Goal: Entertainment & Leisure: Browse casually

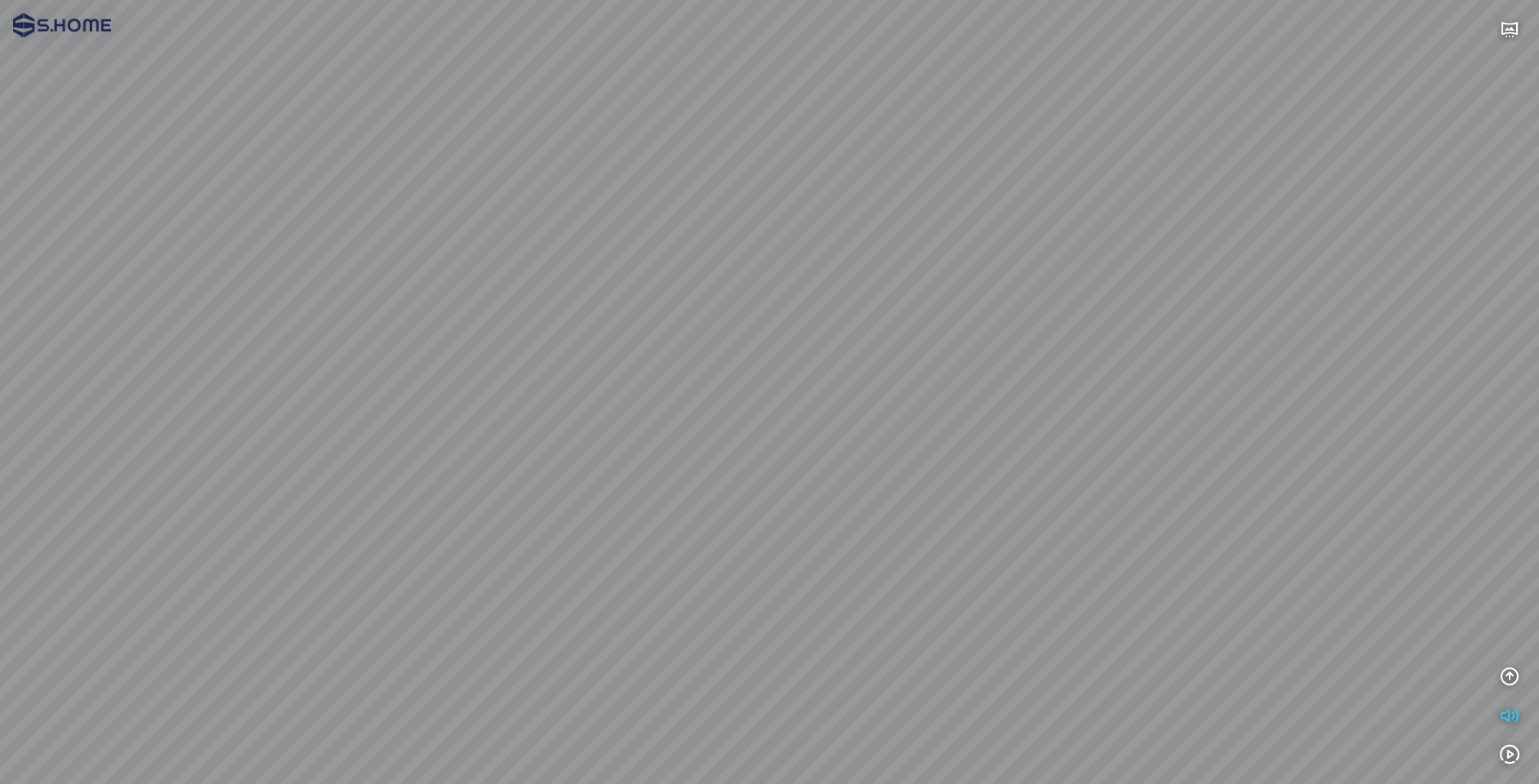
drag, startPoint x: 970, startPoint y: 254, endPoint x: 1116, endPoint y: 129, distance: 192.2
click at [1116, 129] on div at bounding box center [770, 392] width 1539 height 784
drag, startPoint x: 1116, startPoint y: 129, endPoint x: 717, endPoint y: 361, distance: 461.5
click at [717, 361] on div at bounding box center [770, 392] width 1539 height 784
drag, startPoint x: 559, startPoint y: 273, endPoint x: 386, endPoint y: 241, distance: 175.9
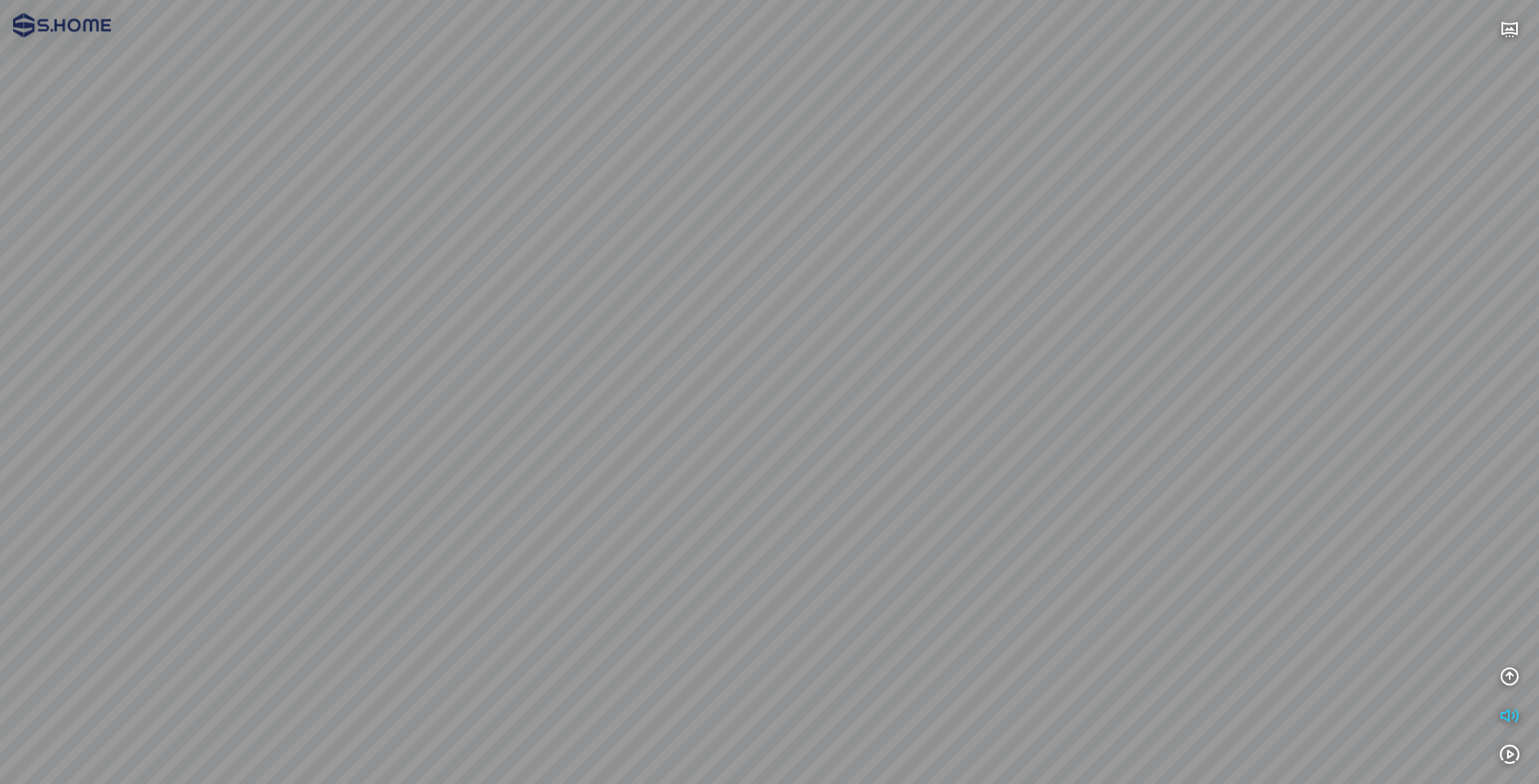
click at [386, 241] on div at bounding box center [770, 392] width 1539 height 784
drag, startPoint x: 658, startPoint y: 291, endPoint x: 425, endPoint y: 182, distance: 257.2
click at [425, 182] on div at bounding box center [770, 392] width 1539 height 784
drag, startPoint x: 1065, startPoint y: 331, endPoint x: 1184, endPoint y: 246, distance: 146.2
click at [1184, 246] on div at bounding box center [770, 392] width 1539 height 784
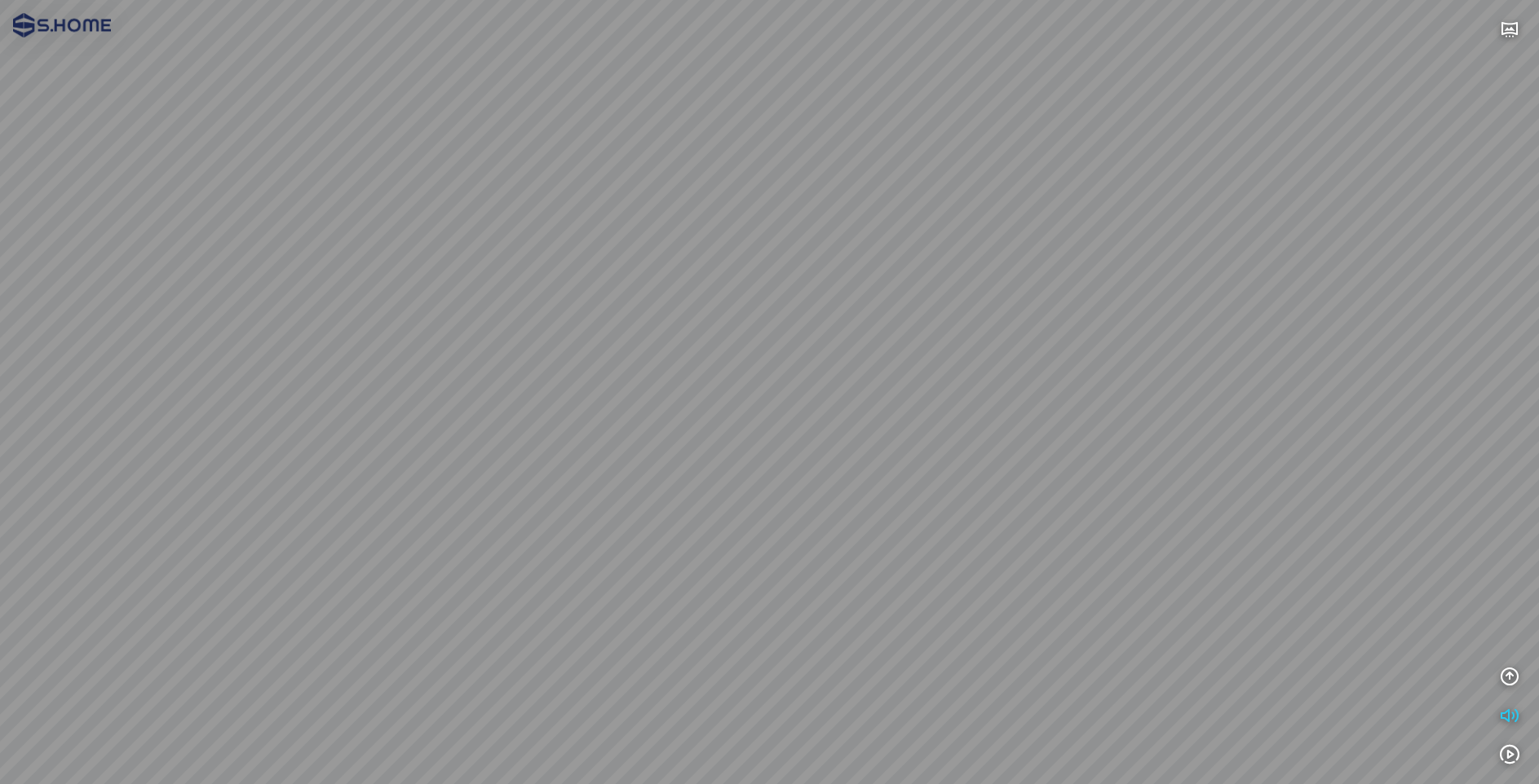
drag, startPoint x: 1052, startPoint y: 266, endPoint x: 1057, endPoint y: 318, distance: 52.2
click at [1052, 320] on div at bounding box center [770, 392] width 1539 height 784
drag, startPoint x: 949, startPoint y: 348, endPoint x: 921, endPoint y: 383, distance: 44.8
click at [921, 383] on div at bounding box center [770, 392] width 1539 height 784
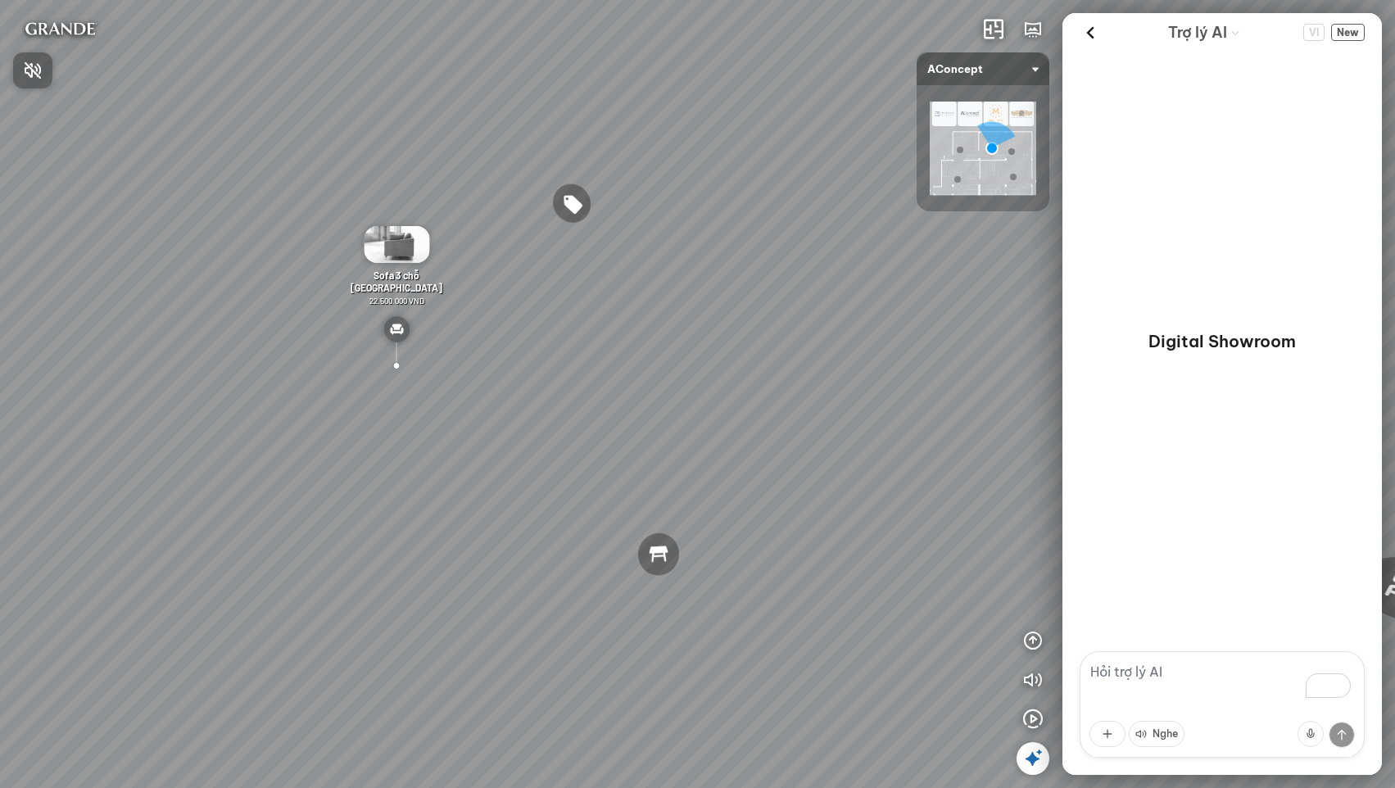
drag, startPoint x: 516, startPoint y: 460, endPoint x: 559, endPoint y: 397, distance: 75.4
click at [559, 397] on div at bounding box center [697, 394] width 1395 height 788
drag, startPoint x: 409, startPoint y: 438, endPoint x: 521, endPoint y: 441, distance: 112.2
click at [521, 441] on div "Bàn làm việc Elise Desk 7.300.000 VND Gối Tựa Lưng Họa Tiết Hoa Hồng Vintage Ro…" at bounding box center [697, 394] width 1395 height 788
drag, startPoint x: 604, startPoint y: 441, endPoint x: 505, endPoint y: 428, distance: 100.0
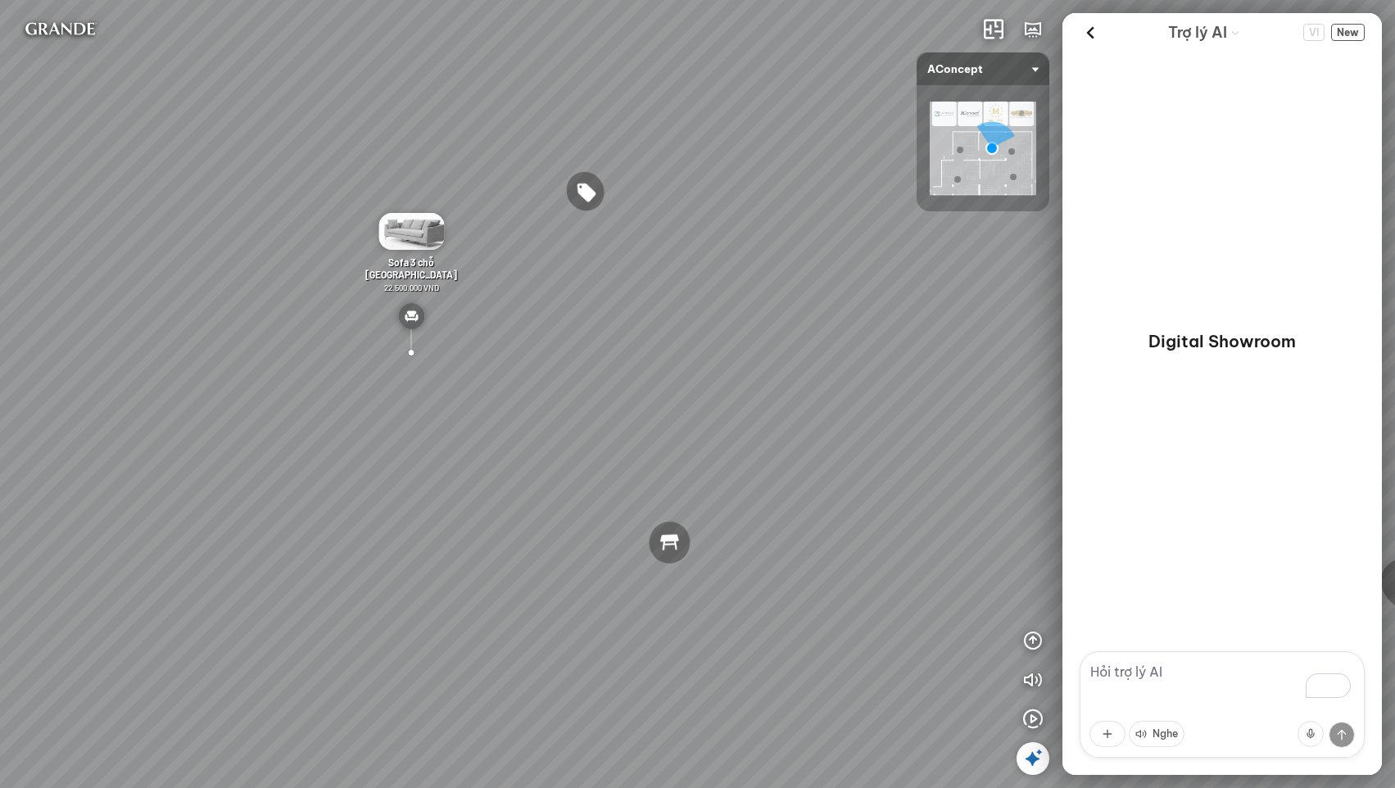
click at [505, 428] on div "Bàn làm việc Elise Desk 7.300.000 VND Gối Tựa Lưng Họa Tiết Hoa Hồng Vintage Ro…" at bounding box center [697, 394] width 1395 height 788
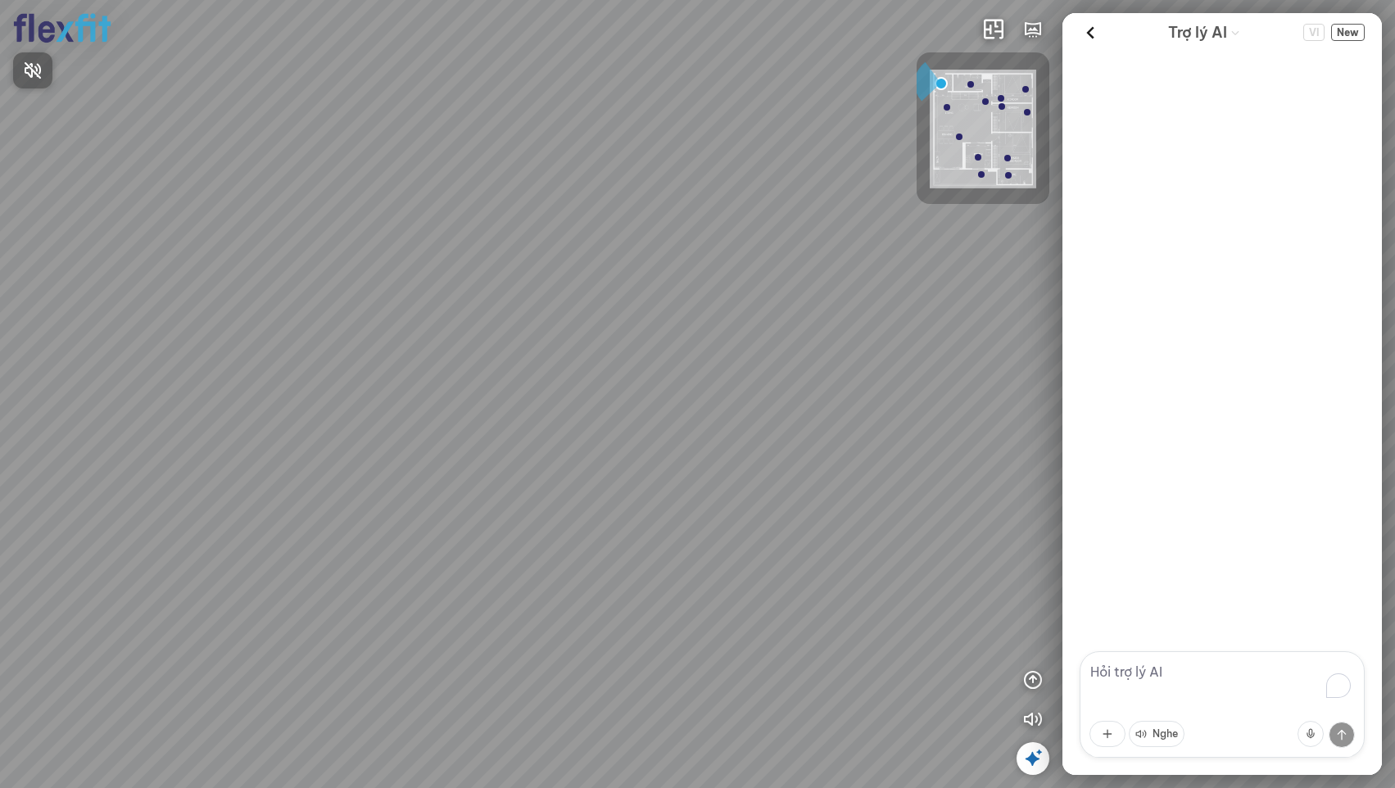
scroll to position [16, 0]
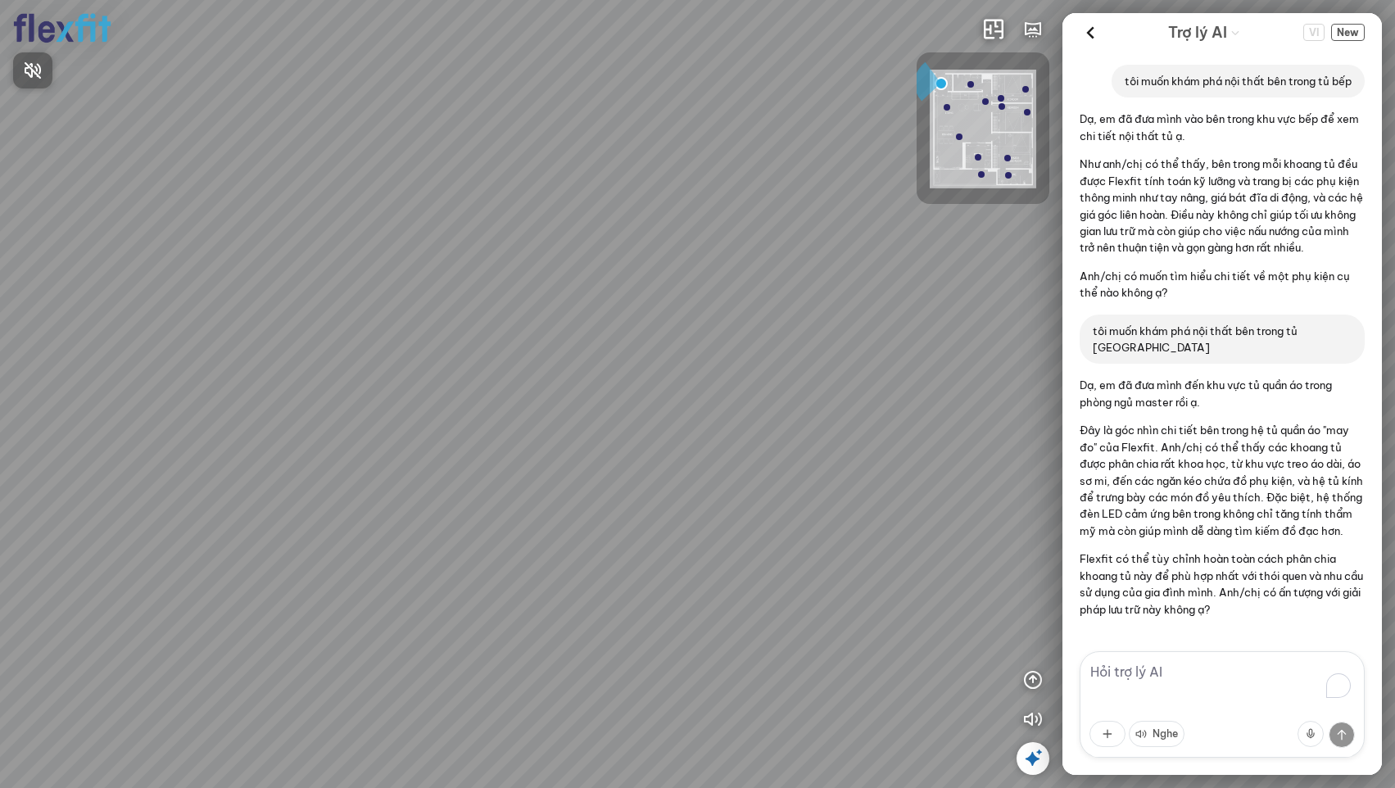
drag, startPoint x: 759, startPoint y: 494, endPoint x: 734, endPoint y: 364, distance: 132.7
click at [734, 364] on div at bounding box center [697, 394] width 1395 height 788
drag, startPoint x: 794, startPoint y: 469, endPoint x: 773, endPoint y: 369, distance: 102.8
click at [773, 369] on div at bounding box center [697, 394] width 1395 height 788
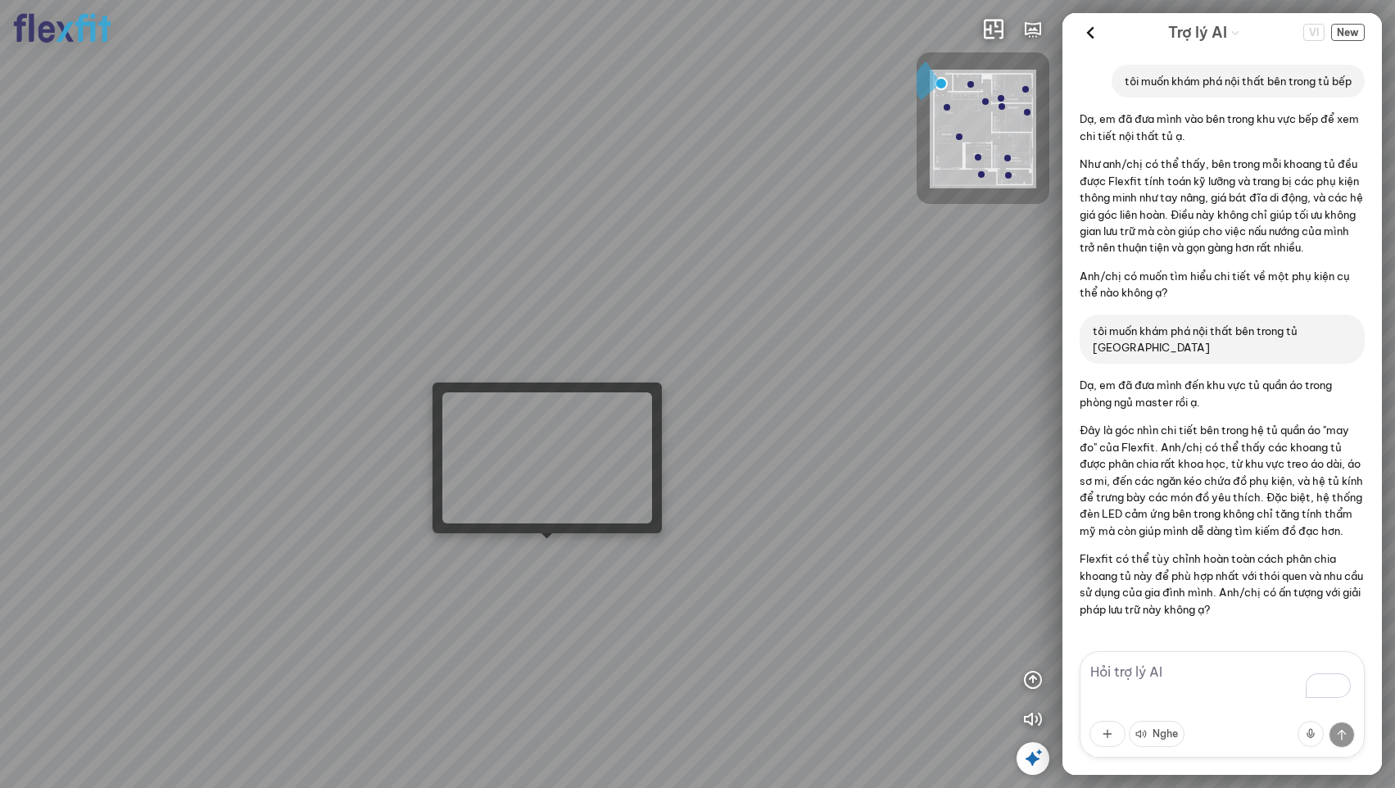
click at [540, 555] on div at bounding box center [697, 394] width 1395 height 788
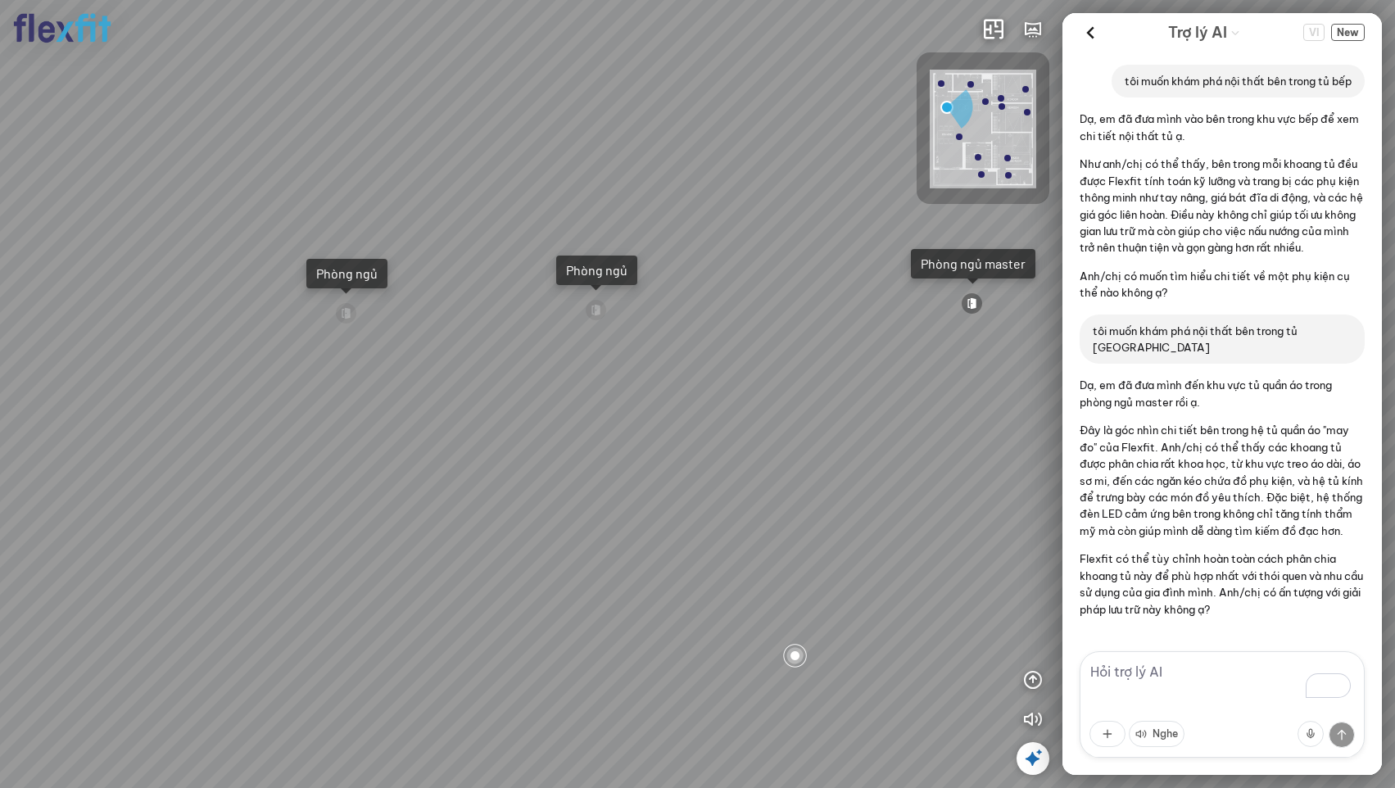
click at [1035, 762] on icon at bounding box center [1033, 759] width 20 height 20
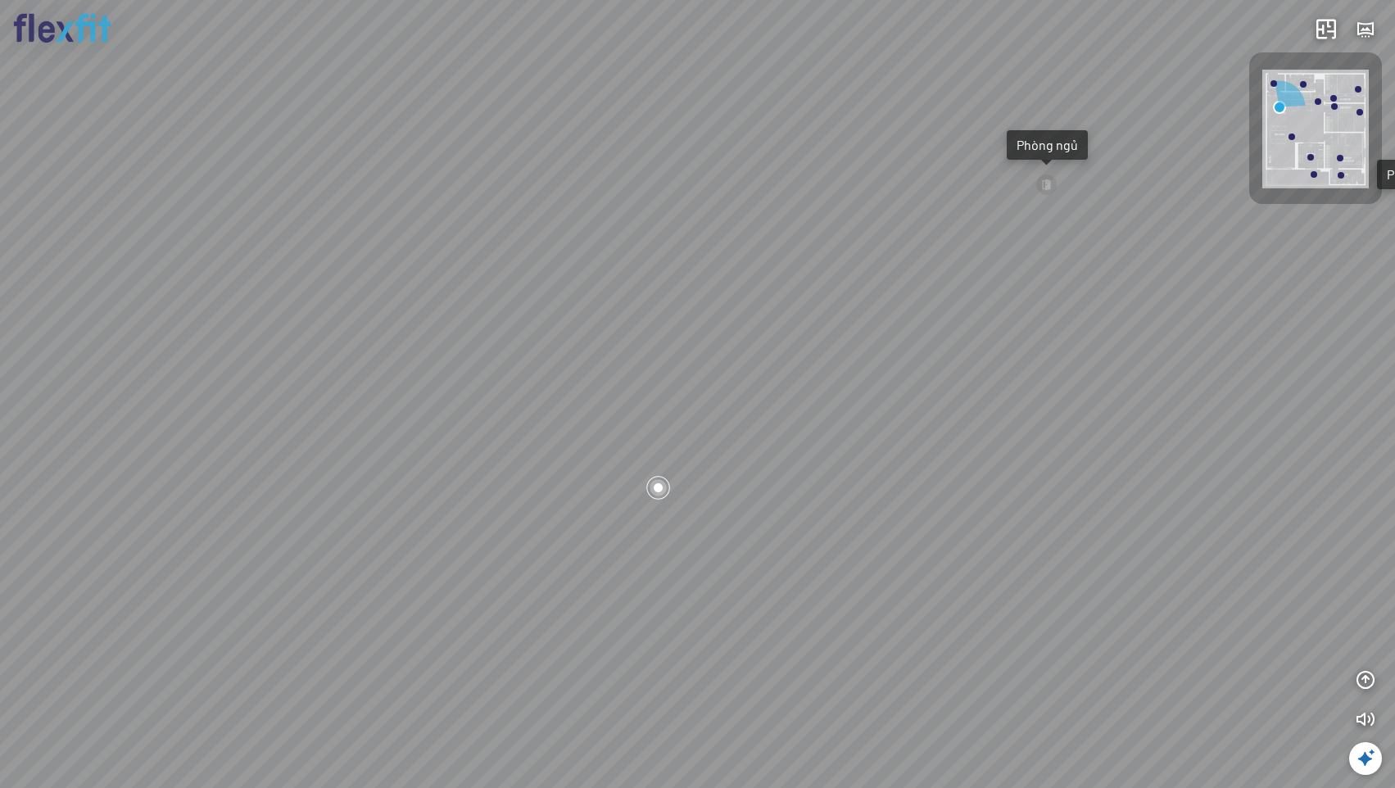
drag, startPoint x: 623, startPoint y: 574, endPoint x: 1092, endPoint y: 460, distance: 483.0
click at [1092, 460] on div "Ban công Bếp Phòng ngủ master Phòng ngủ Phòng ngủ" at bounding box center [697, 394] width 1395 height 788
drag, startPoint x: 870, startPoint y: 492, endPoint x: 1075, endPoint y: 449, distance: 210.1
click at [1075, 449] on div "Ban công Bếp Phòng ngủ master Phòng ngủ Phòng ngủ" at bounding box center [697, 394] width 1395 height 788
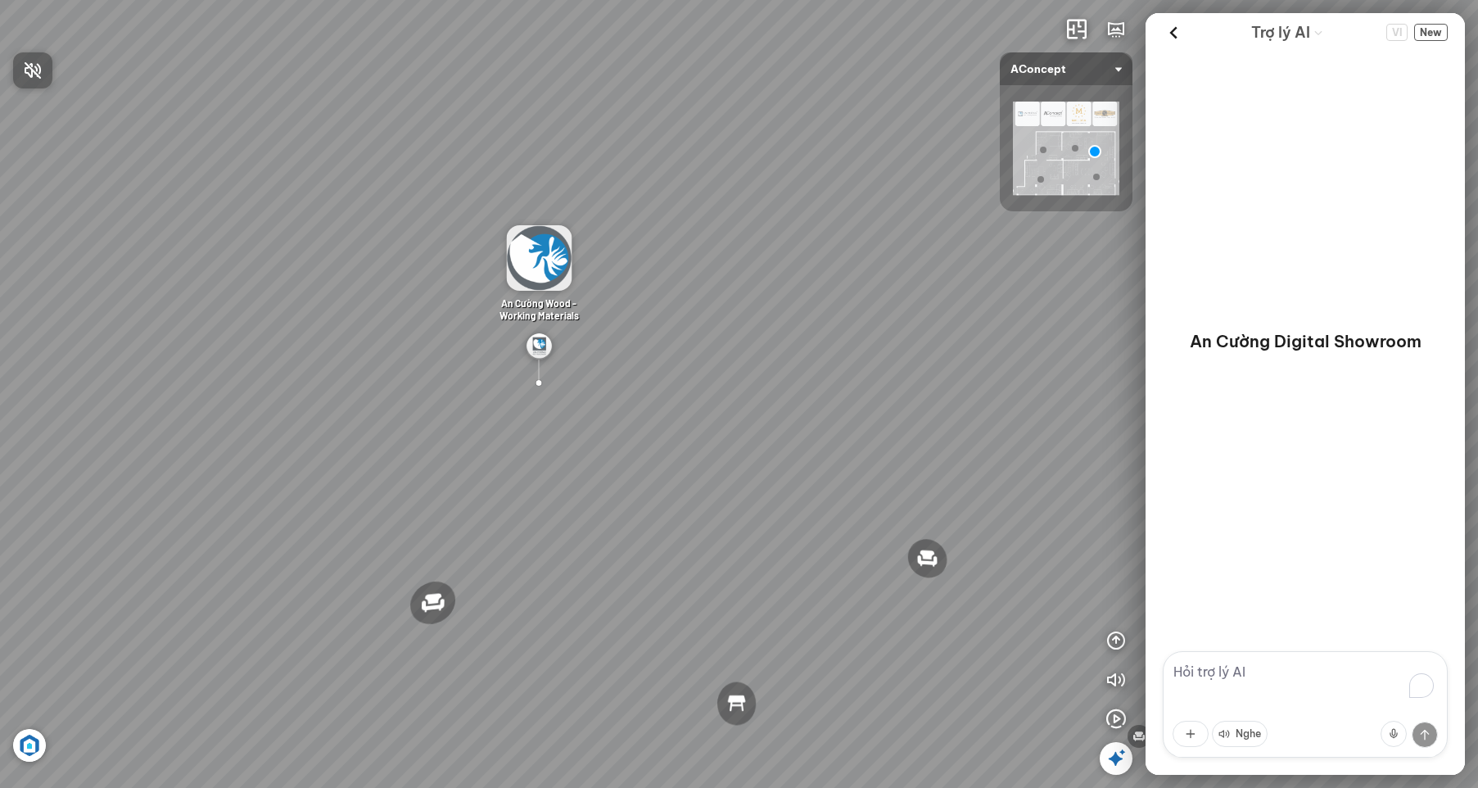
click at [1223, 672] on div at bounding box center [739, 394] width 1478 height 788
click at [1216, 677] on textarea "To enrich screen reader interactions, please activate Accessibility in Grammarl…" at bounding box center [1305, 704] width 285 height 106
type textarea "chậu đá"
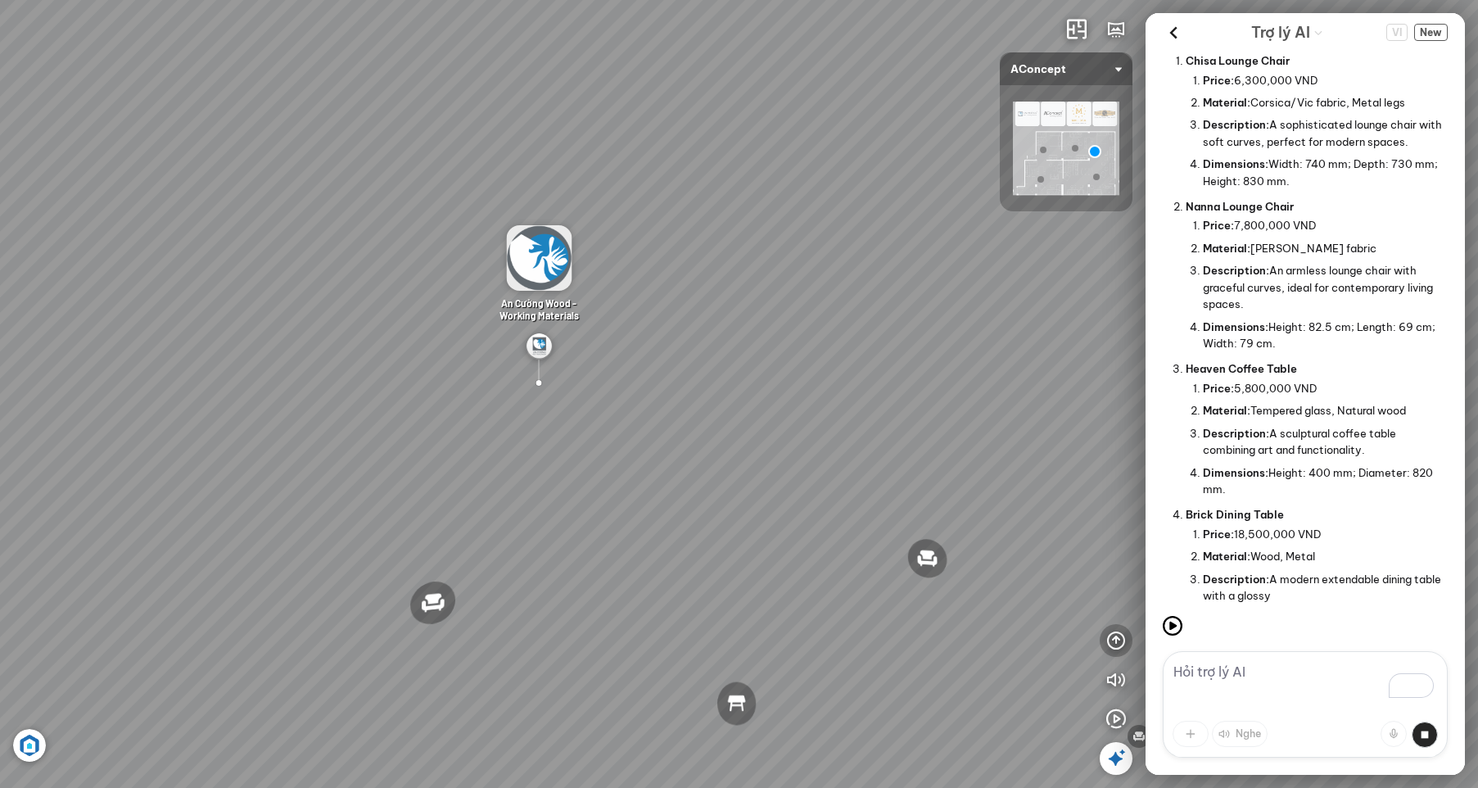
click at [1114, 636] on icon "button" at bounding box center [1117, 641] width 20 height 20
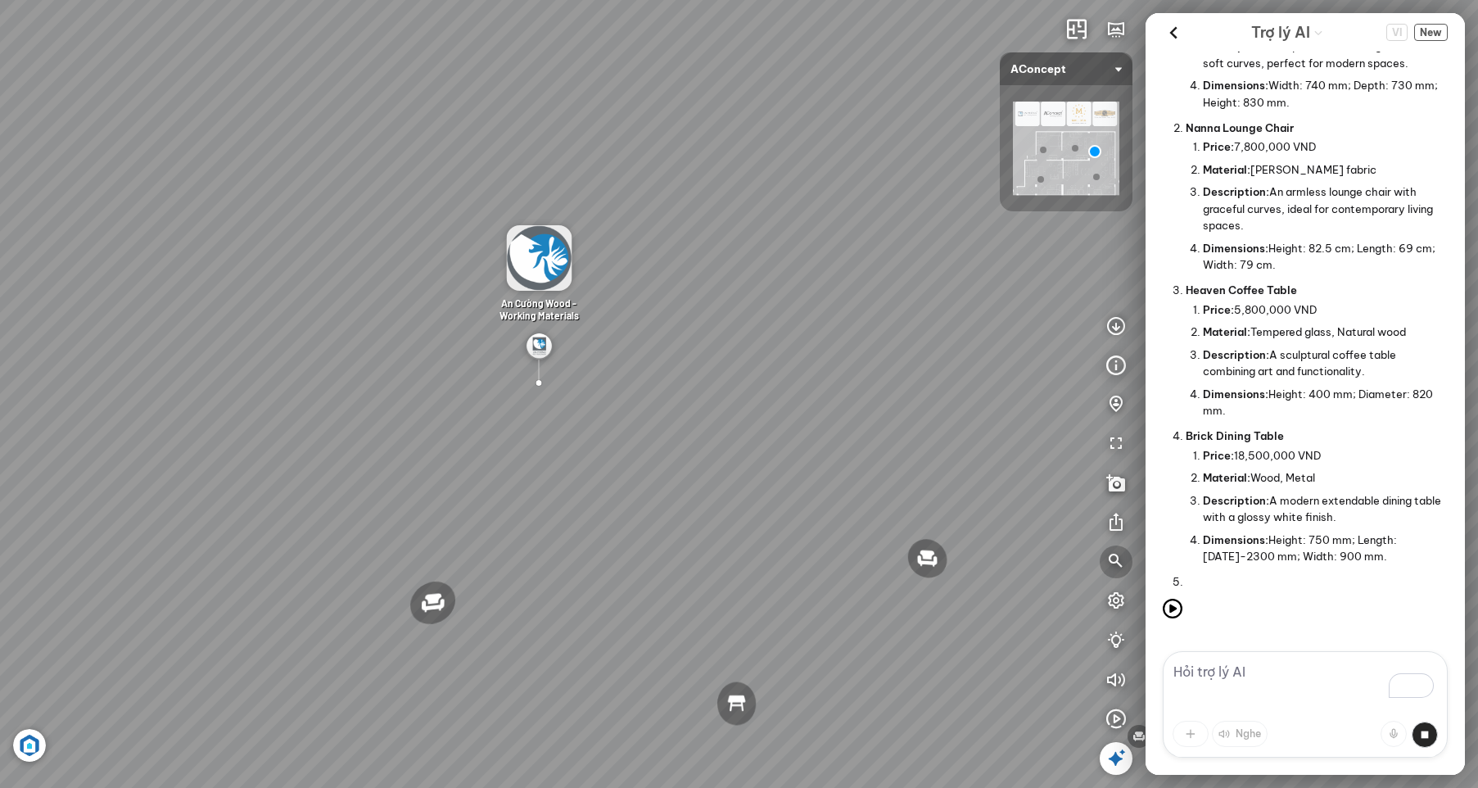
click at [1112, 554] on icon "button" at bounding box center [1117, 562] width 20 height 20
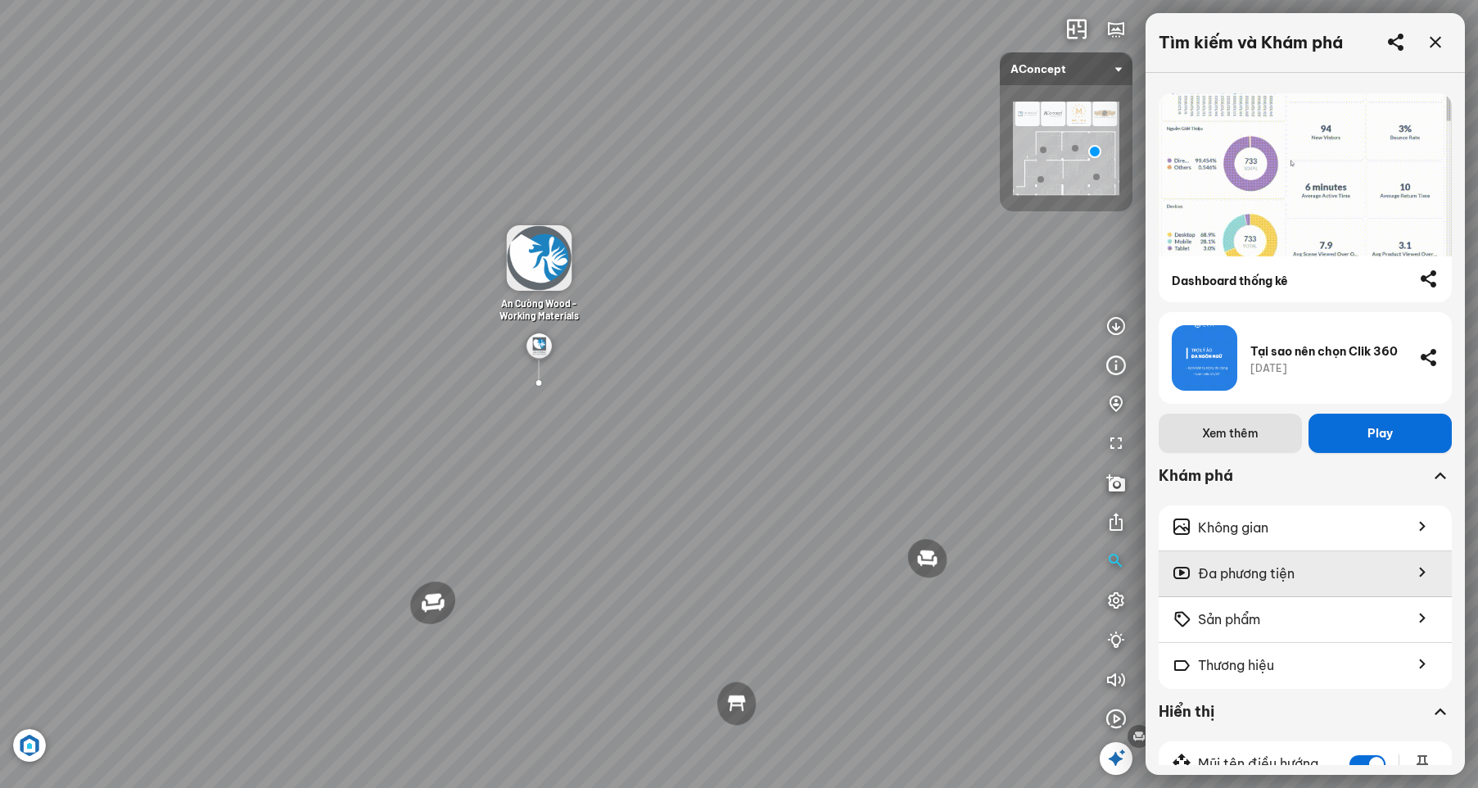
scroll to position [858, 0]
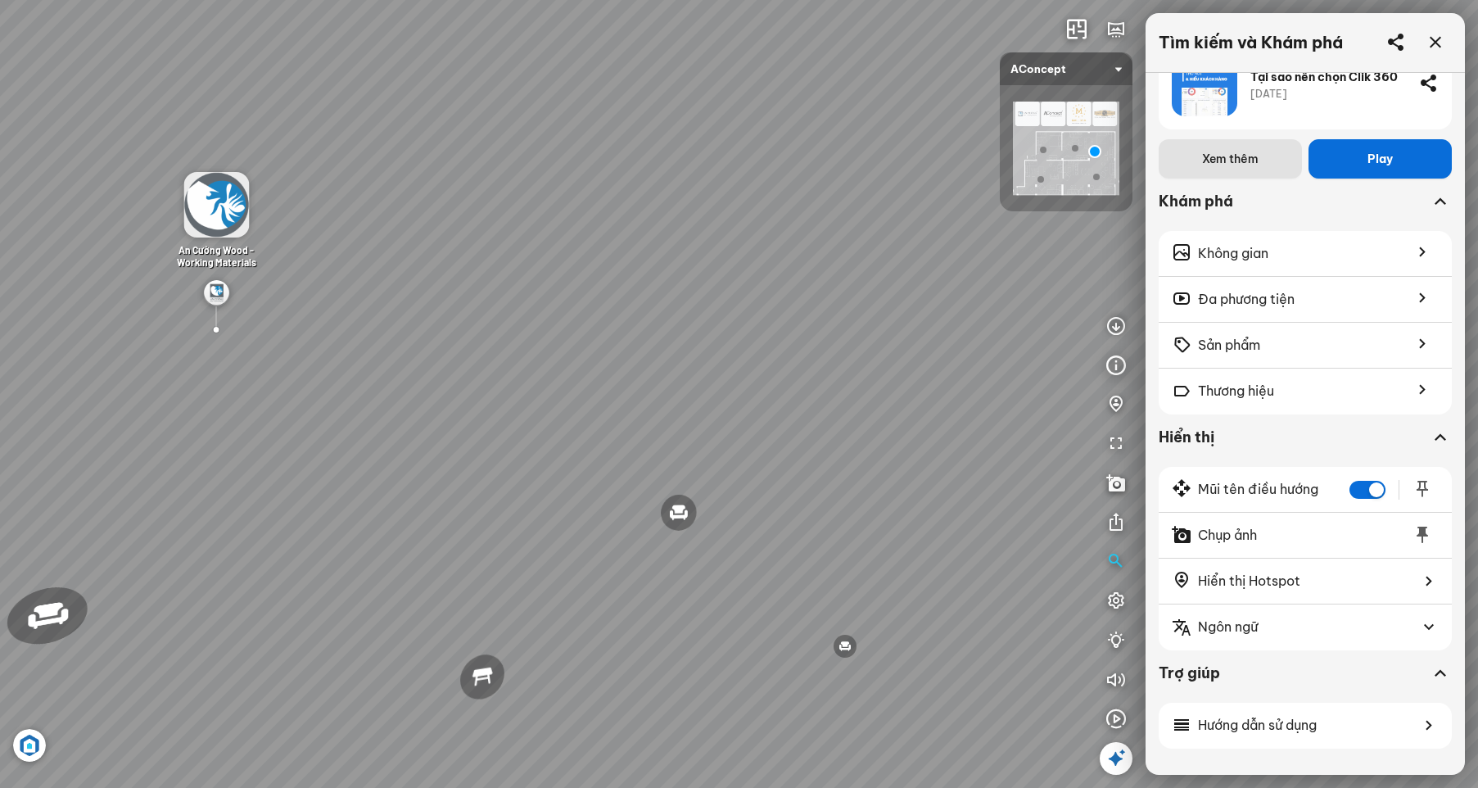
drag, startPoint x: 849, startPoint y: 475, endPoint x: 746, endPoint y: 481, distance: 102.5
click at [724, 451] on div "Đèn trần Reno 5.300.000 VND Giường ngủ Palima 19.000.000 VND Ghế làm việc Winsl…" at bounding box center [739, 394] width 1478 height 788
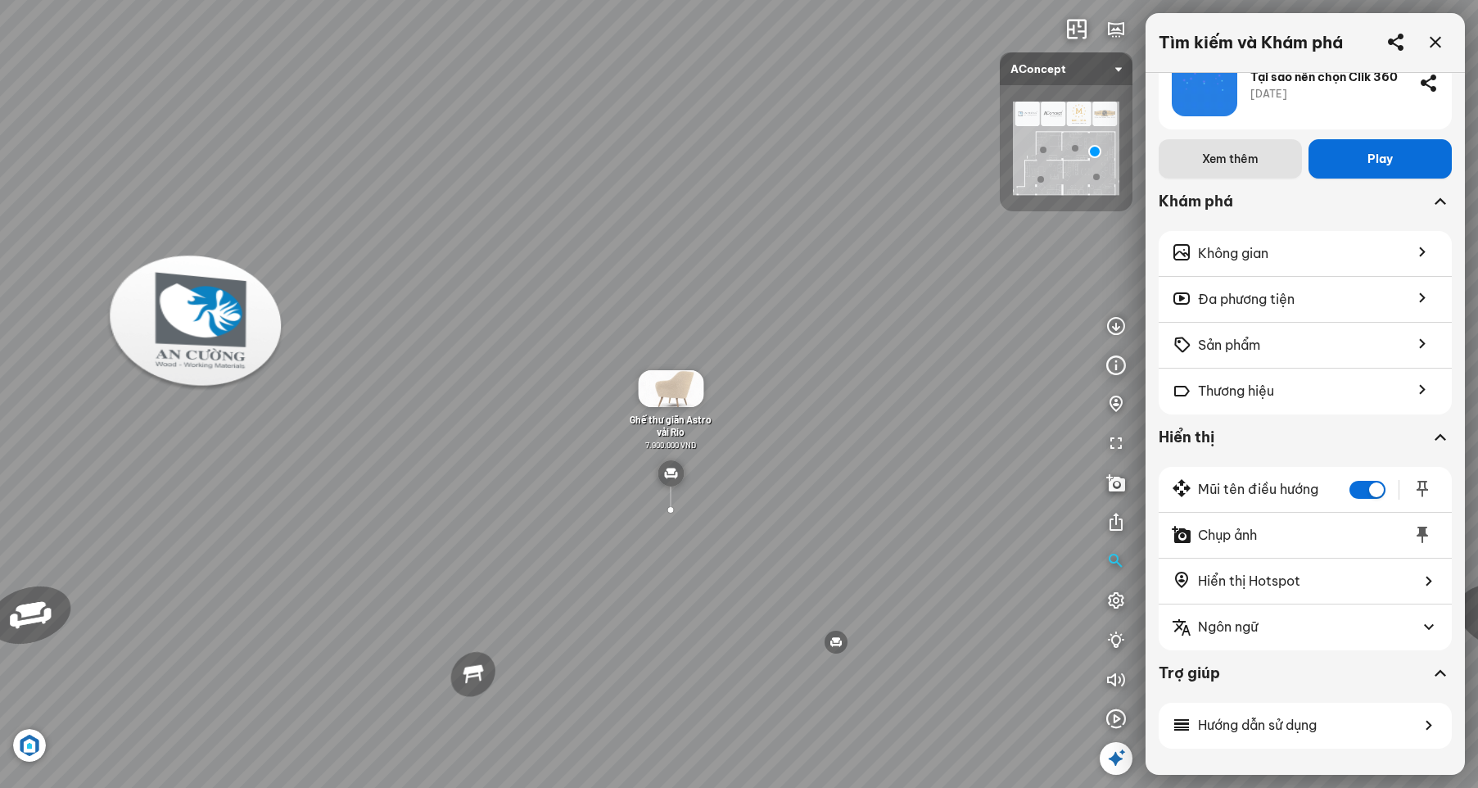
drag, startPoint x: 856, startPoint y: 595, endPoint x: 722, endPoint y: 561, distance: 138.5
click at [722, 561] on div "Đèn trần Reno 5.300.000 VND Giường ngủ Palima 19.000.000 VND Ghế làm việc Winsl…" at bounding box center [739, 394] width 1478 height 788
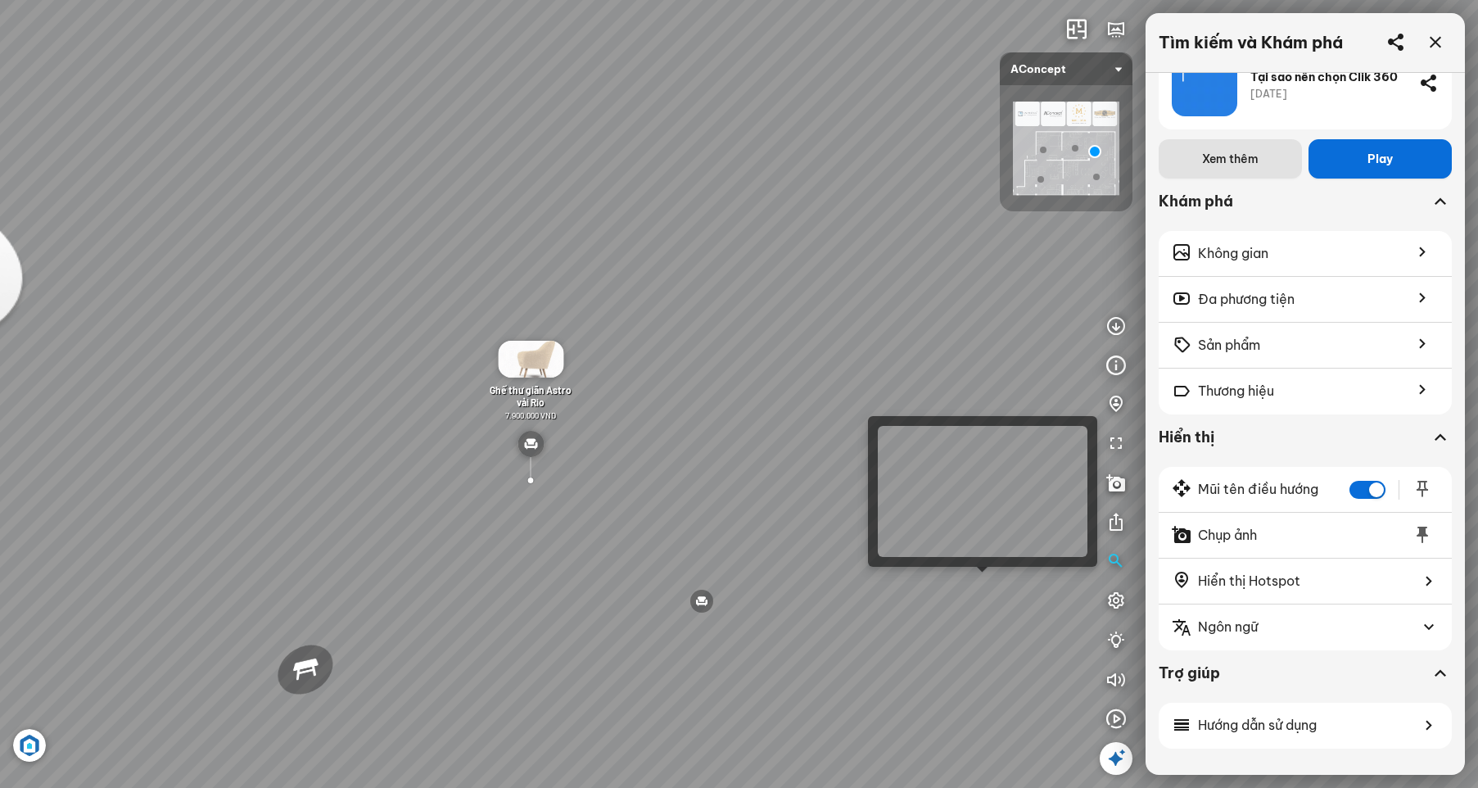
click at [989, 588] on div "Đèn trần Reno 5.300.000 VND Giường ngủ Palima 19.000.000 VND Ghế làm việc Winsl…" at bounding box center [739, 394] width 1478 height 788
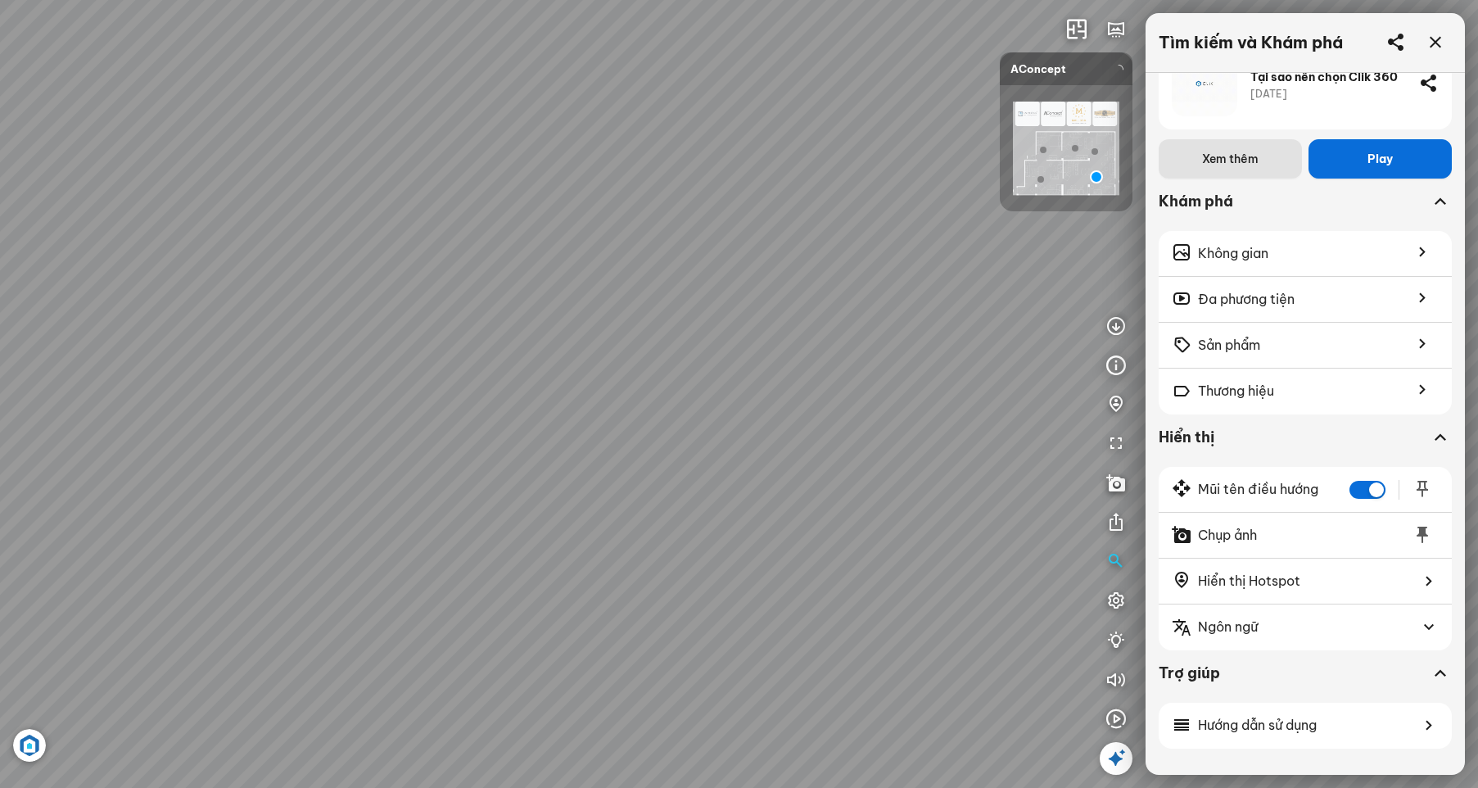
drag, startPoint x: 849, startPoint y: 566, endPoint x: 306, endPoint y: 532, distance: 544.9
click at [302, 530] on div at bounding box center [739, 394] width 1478 height 788
drag, startPoint x: 670, startPoint y: 541, endPoint x: 646, endPoint y: 591, distance: 54.6
click at [644, 576] on div at bounding box center [739, 394] width 1478 height 788
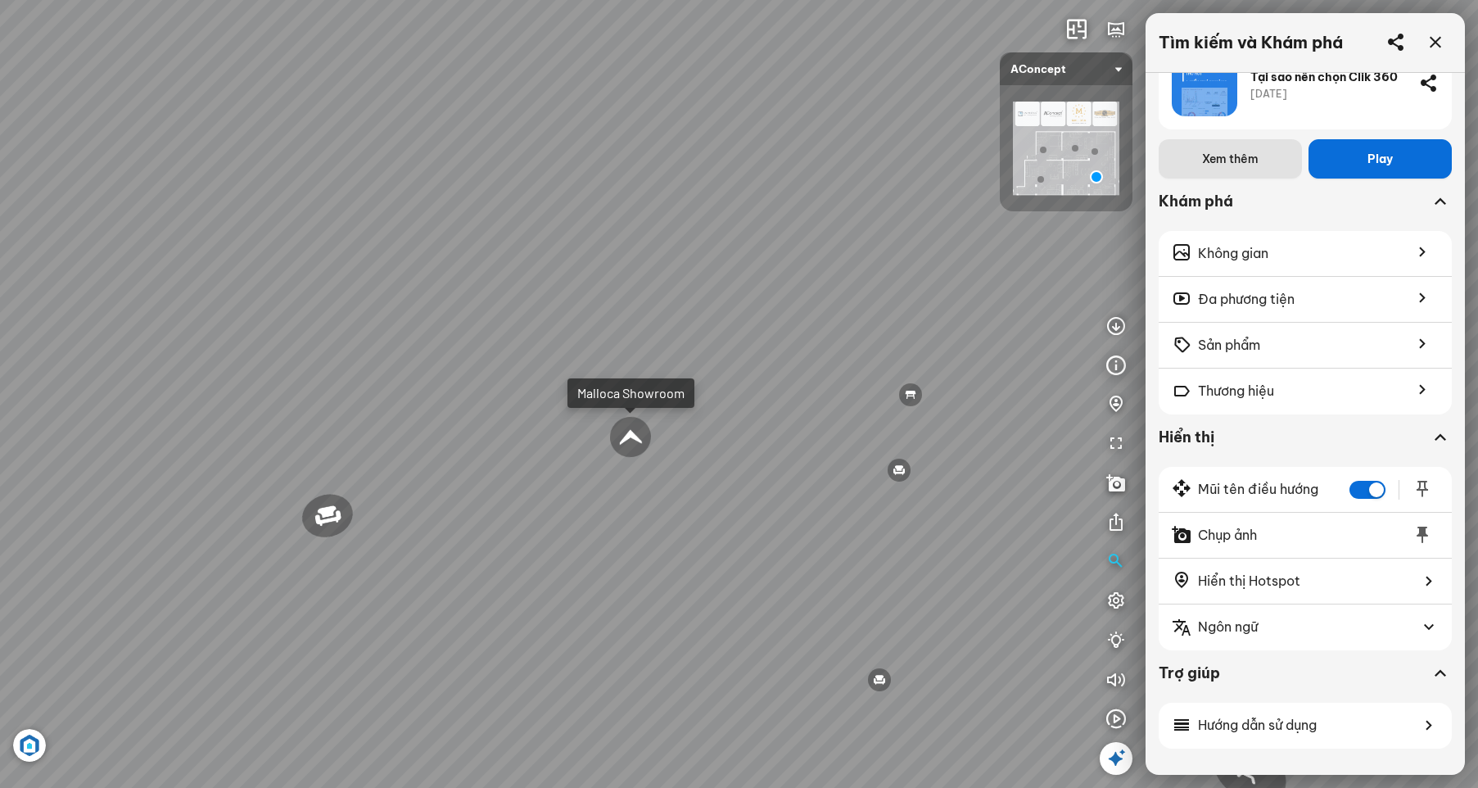
drag, startPoint x: 764, startPoint y: 595, endPoint x: 665, endPoint y: 524, distance: 122.1
click at [665, 524] on div "Ghế ăn Andrew 3.200.000 VND Ghế ăn Wilma 1.800.000 VND Sofa 3 chỗ Jonna vải Hol…" at bounding box center [739, 394] width 1478 height 788
click at [634, 442] on div at bounding box center [630, 436] width 45 height 45
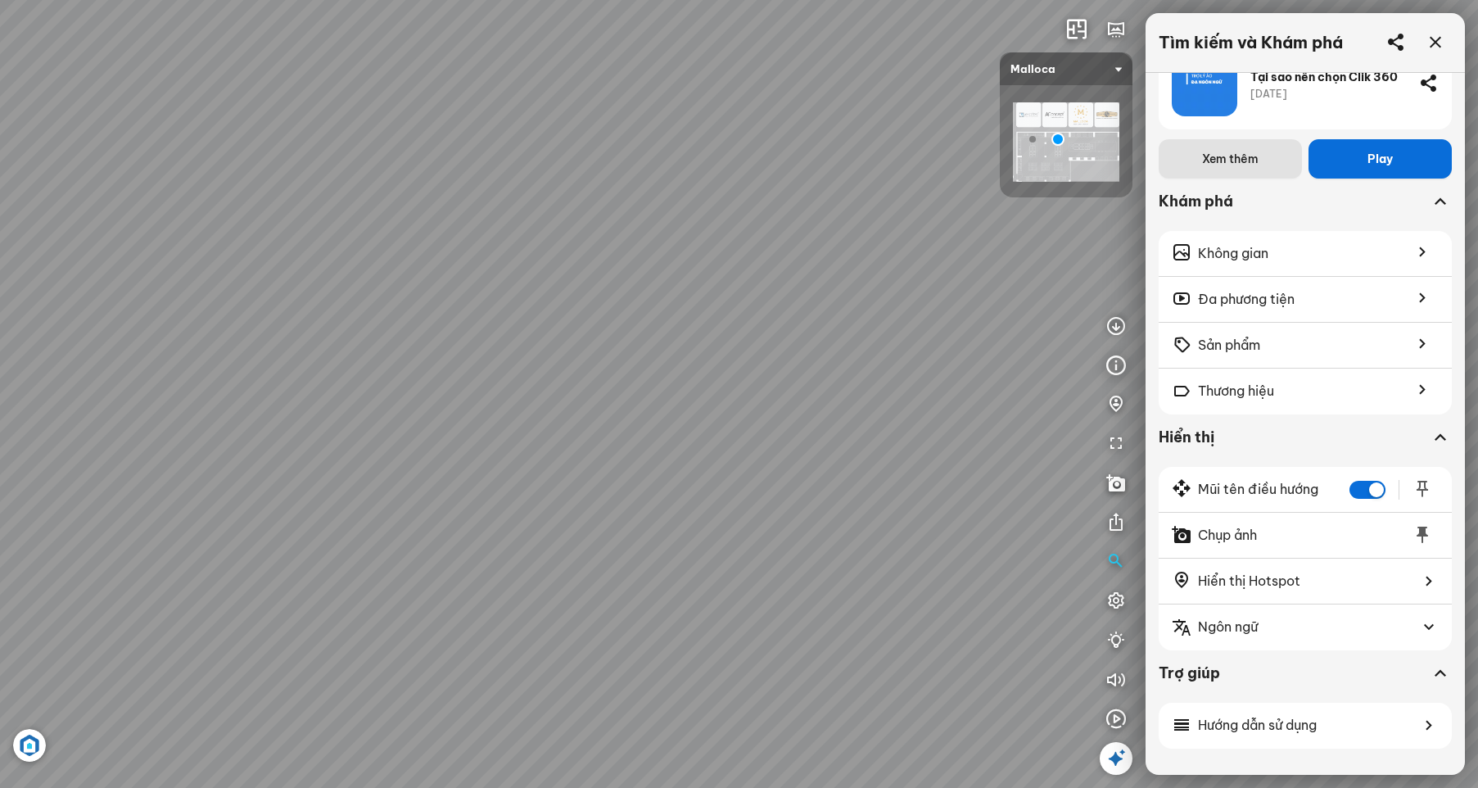
drag, startPoint x: 650, startPoint y: 528, endPoint x: 868, endPoint y: 493, distance: 221.4
click at [557, 531] on div at bounding box center [739, 394] width 1478 height 788
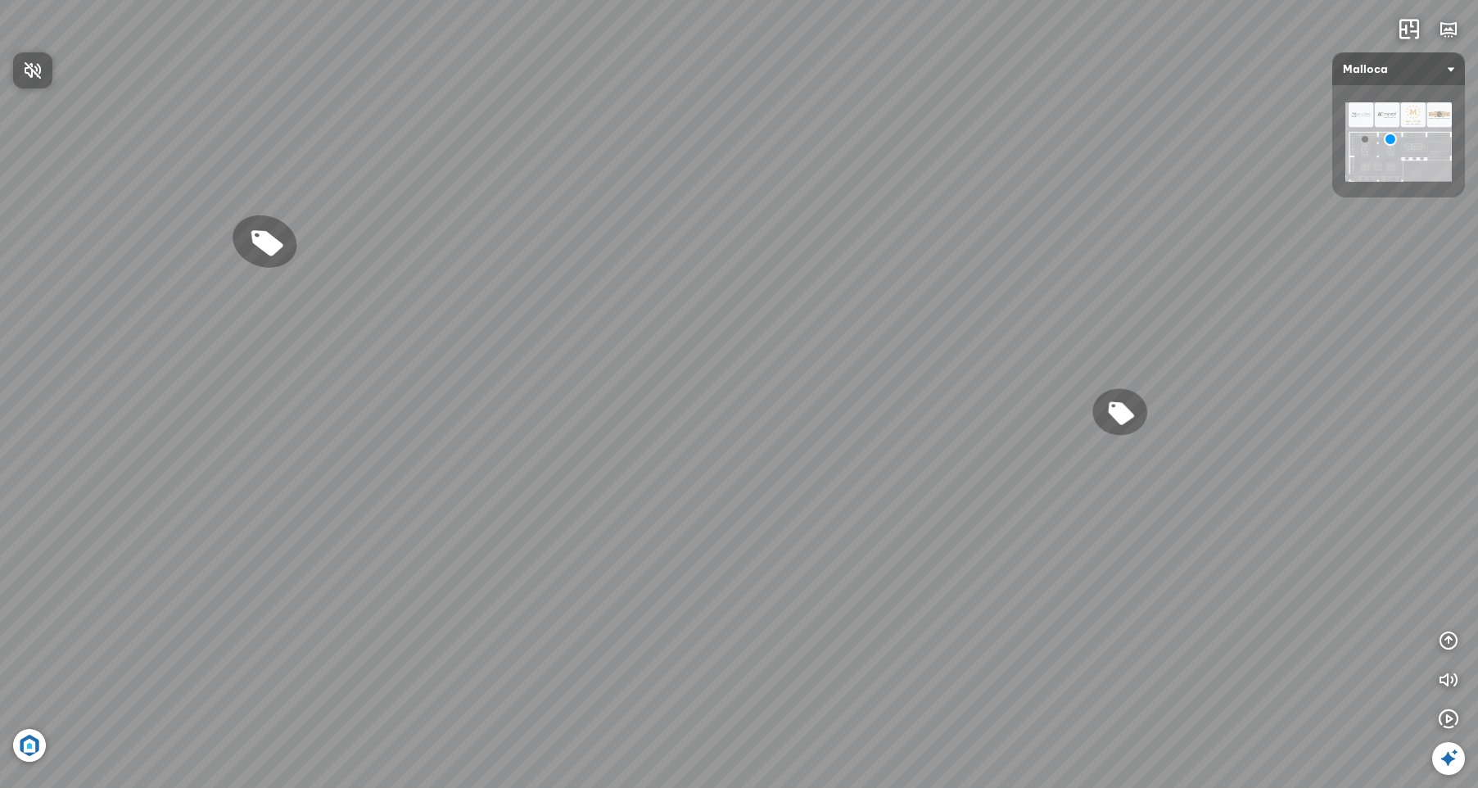
drag, startPoint x: 781, startPoint y: 583, endPoint x: 722, endPoint y: 548, distance: 69.4
click at [722, 548] on div at bounding box center [739, 394] width 1478 height 788
drag, startPoint x: 931, startPoint y: 540, endPoint x: 766, endPoint y: 520, distance: 165.8
click at [766, 520] on div "Chậu rửa chén hai hộc bán thủ công Malloca MS 610T 9.460.000 VND Máy hút khói k…" at bounding box center [739, 394] width 1478 height 788
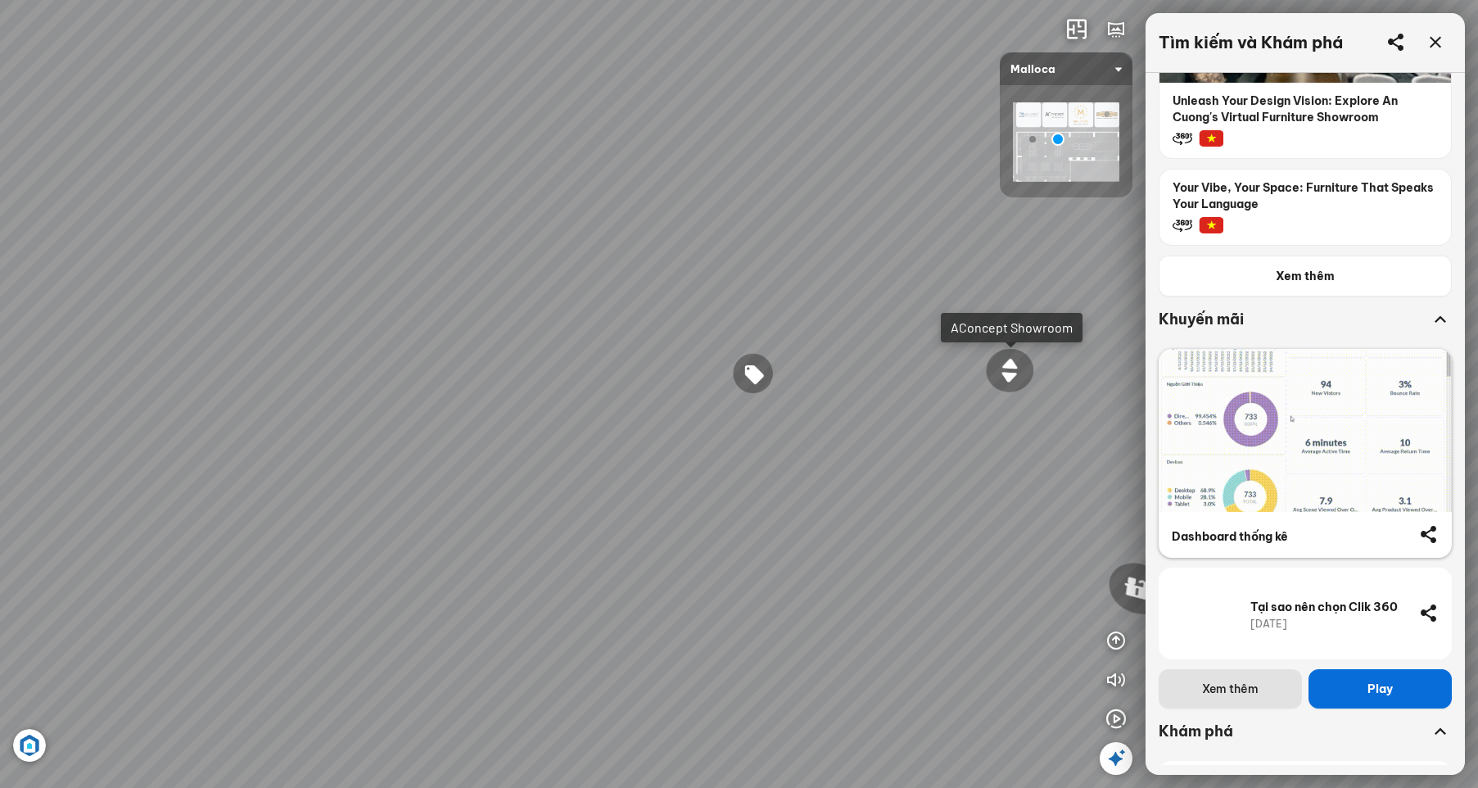
scroll to position [737, 0]
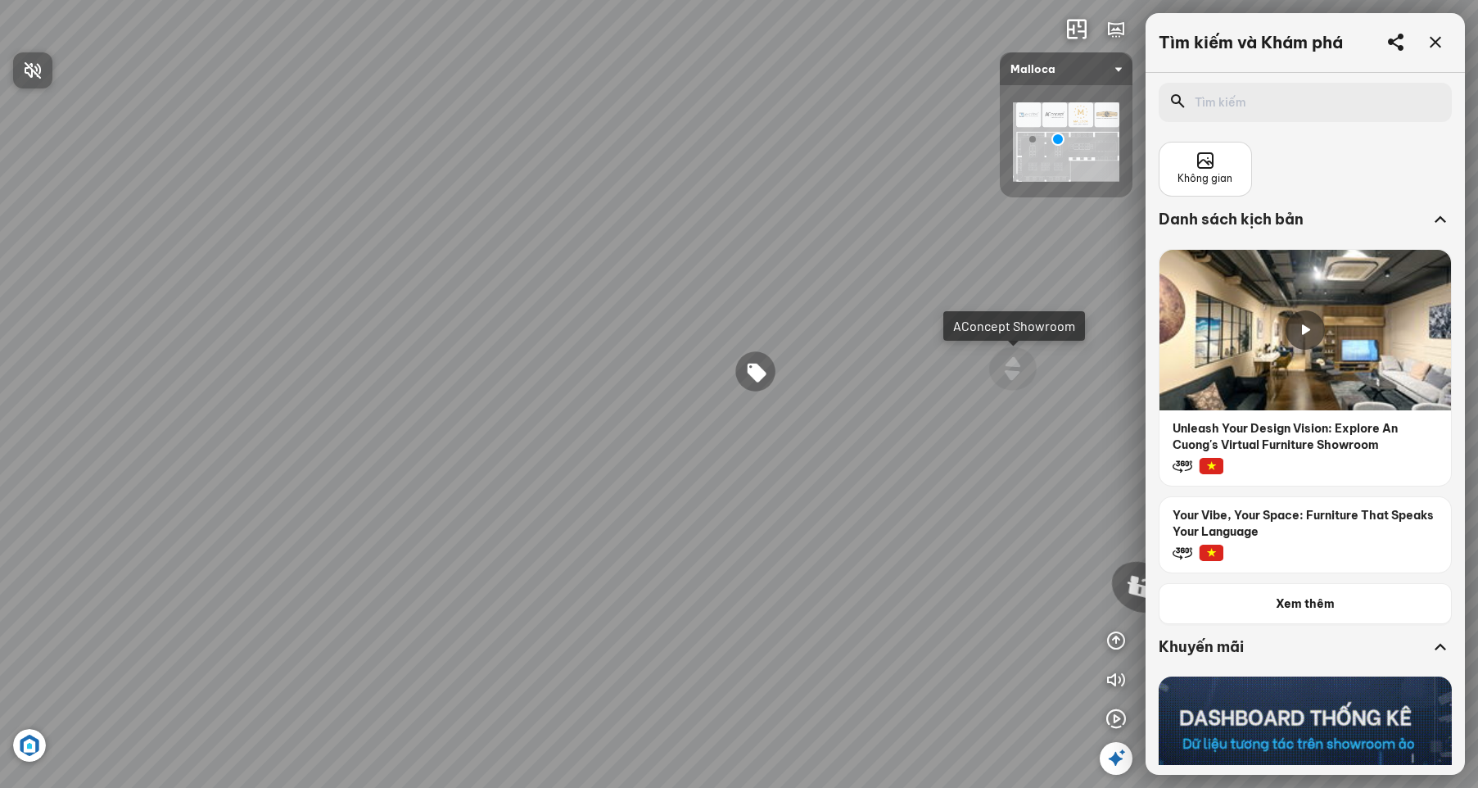
click at [1361, 193] on div at bounding box center [739, 394] width 1478 height 788
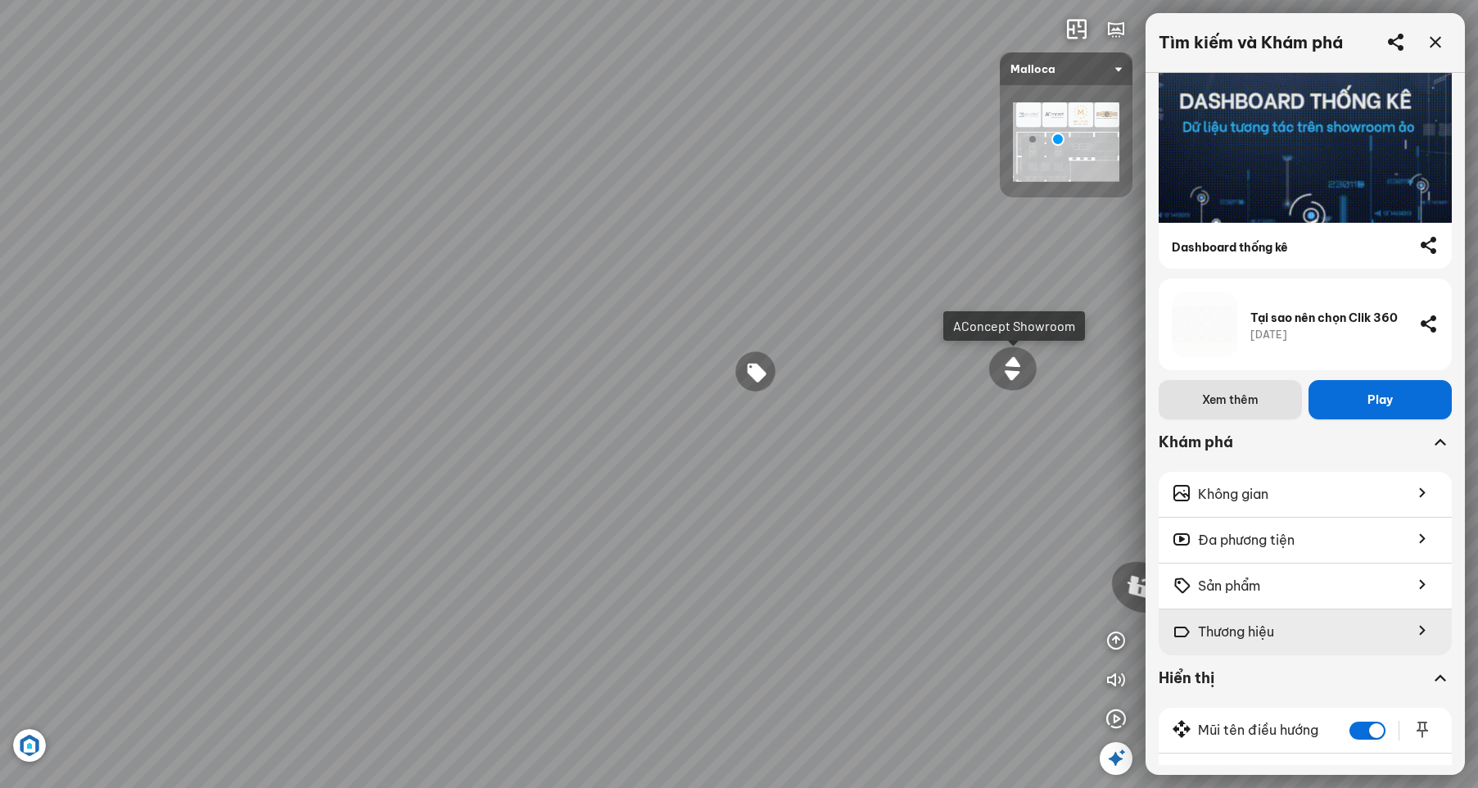
scroll to position [737, 0]
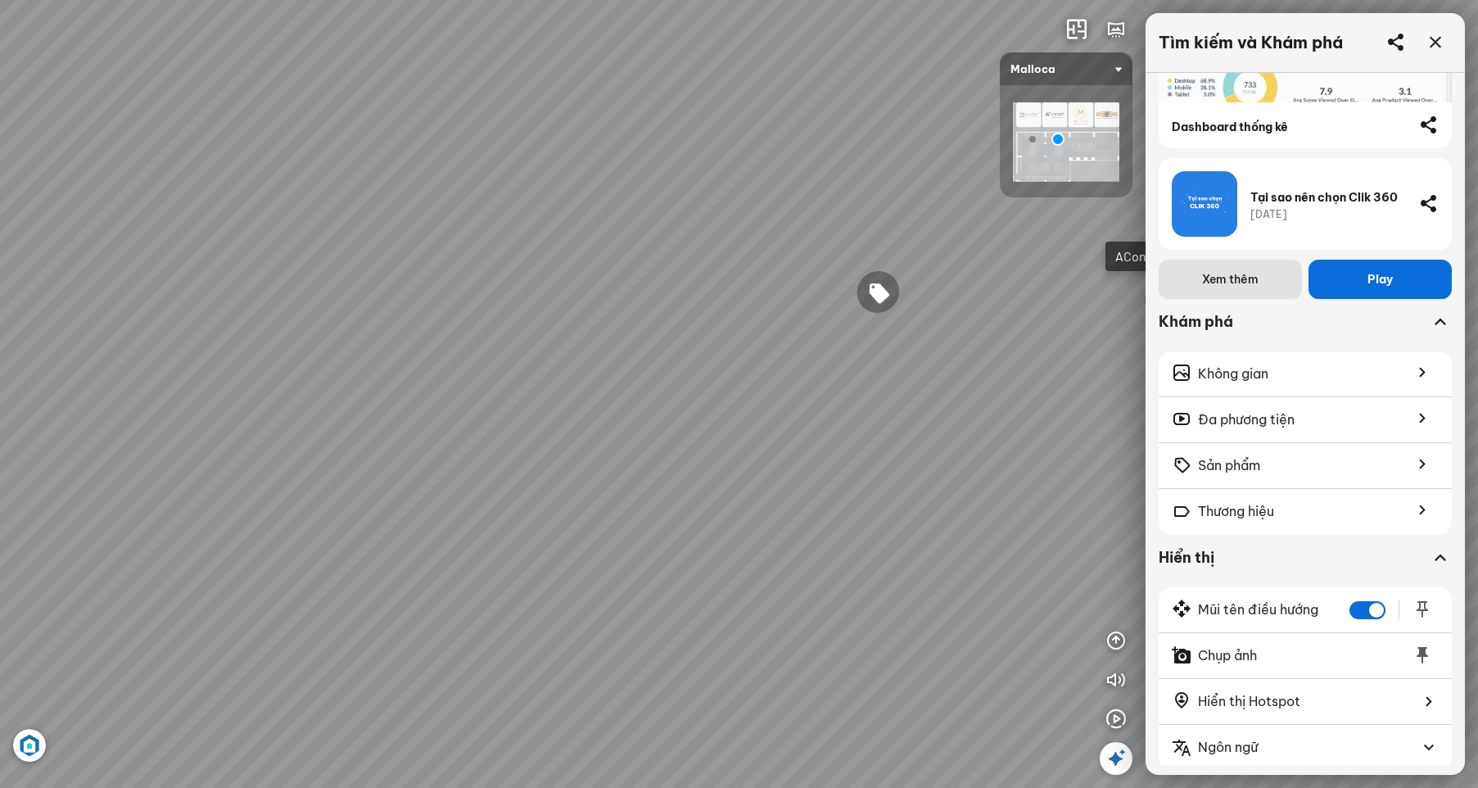
drag, startPoint x: 469, startPoint y: 509, endPoint x: 763, endPoint y: 382, distance: 320.3
click at [752, 384] on div "Đi tiếp AConcept Showroom Chậu rửa chén hai hộc bán thủ công Malloca MS 610T 9.…" at bounding box center [739, 394] width 1478 height 788
drag, startPoint x: 639, startPoint y: 462, endPoint x: 869, endPoint y: 537, distance: 242.2
click at [868, 536] on div "Đi tiếp AConcept Showroom Chậu rửa chén hai hộc bán thủ công Malloca MS 610T 9.…" at bounding box center [739, 394] width 1478 height 788
drag, startPoint x: 861, startPoint y: 451, endPoint x: 953, endPoint y: 426, distance: 95.2
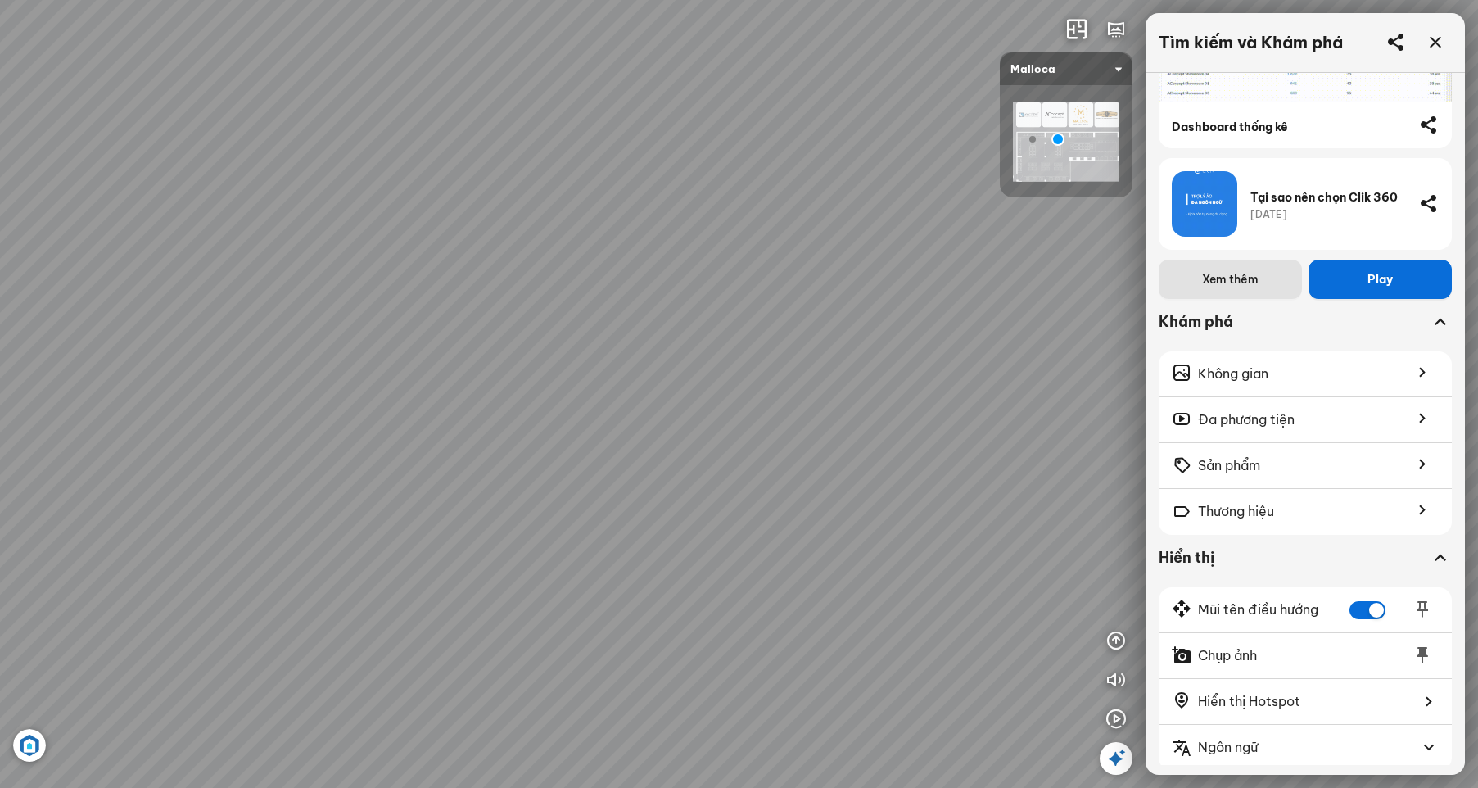
click at [953, 426] on div "Đi tiếp AConcept Showroom Chậu rửa chén hai hộc bán thủ công Malloca MS 610T 9.…" at bounding box center [739, 394] width 1478 height 788
drag, startPoint x: 769, startPoint y: 437, endPoint x: 464, endPoint y: 503, distance: 311.7
click at [252, 545] on div "Đi tiếp AConcept Showroom Chậu rửa chén hai hộc bán thủ công Malloca MS 610T 9.…" at bounding box center [739, 394] width 1478 height 788
drag, startPoint x: 718, startPoint y: 432, endPoint x: 365, endPoint y: 447, distance: 354.2
click at [365, 447] on div "Đi tiếp AConcept Showroom Chậu rửa chén hai hộc bán thủ công Malloca MS 610T 9.…" at bounding box center [739, 394] width 1478 height 788
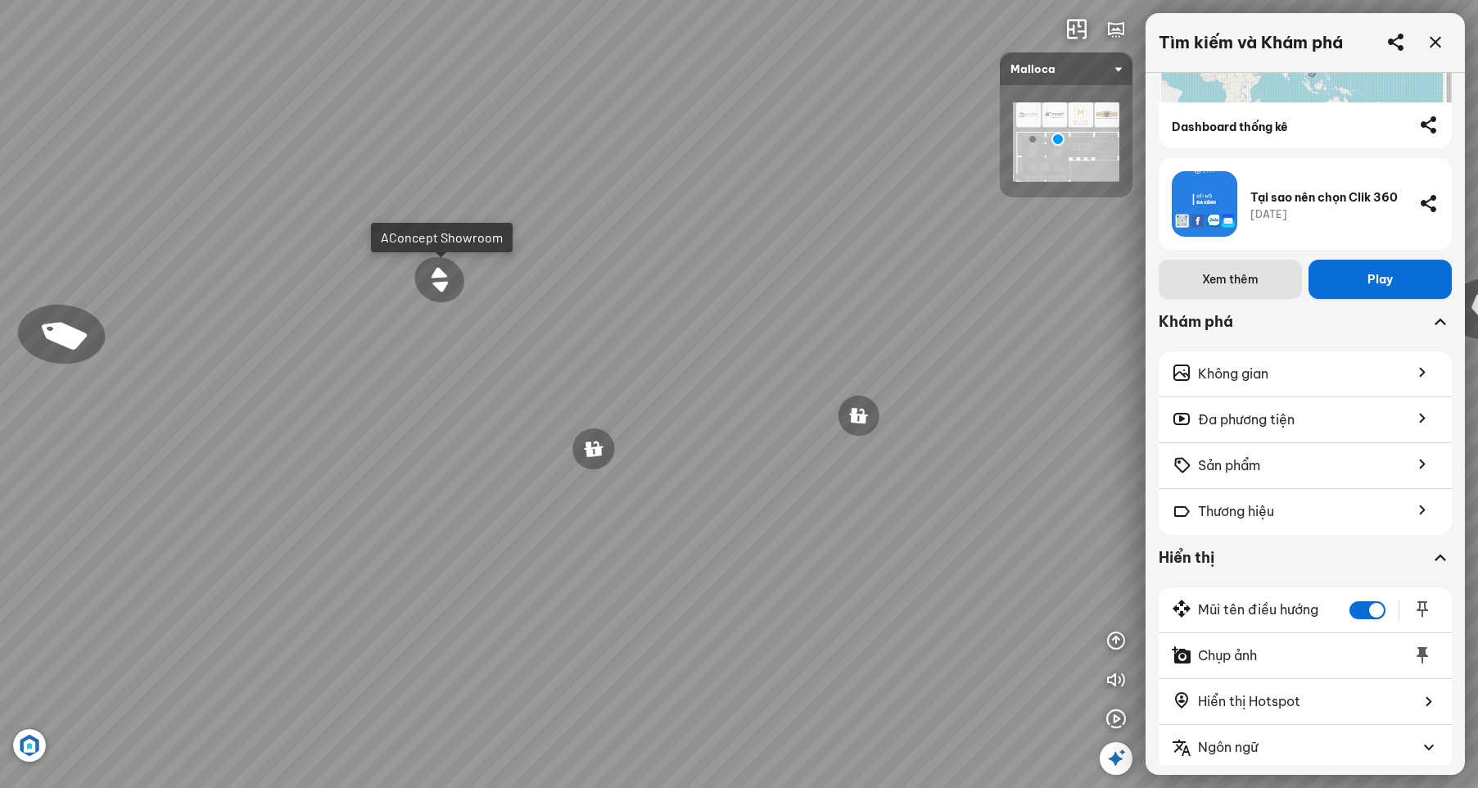
drag, startPoint x: 738, startPoint y: 447, endPoint x: 410, endPoint y: 415, distance: 329.2
click at [410, 415] on div "Đi tiếp AConcept Showroom Chậu rửa chén hai hộc bán thủ công Malloca MS 610T 9.…" at bounding box center [739, 394] width 1478 height 788
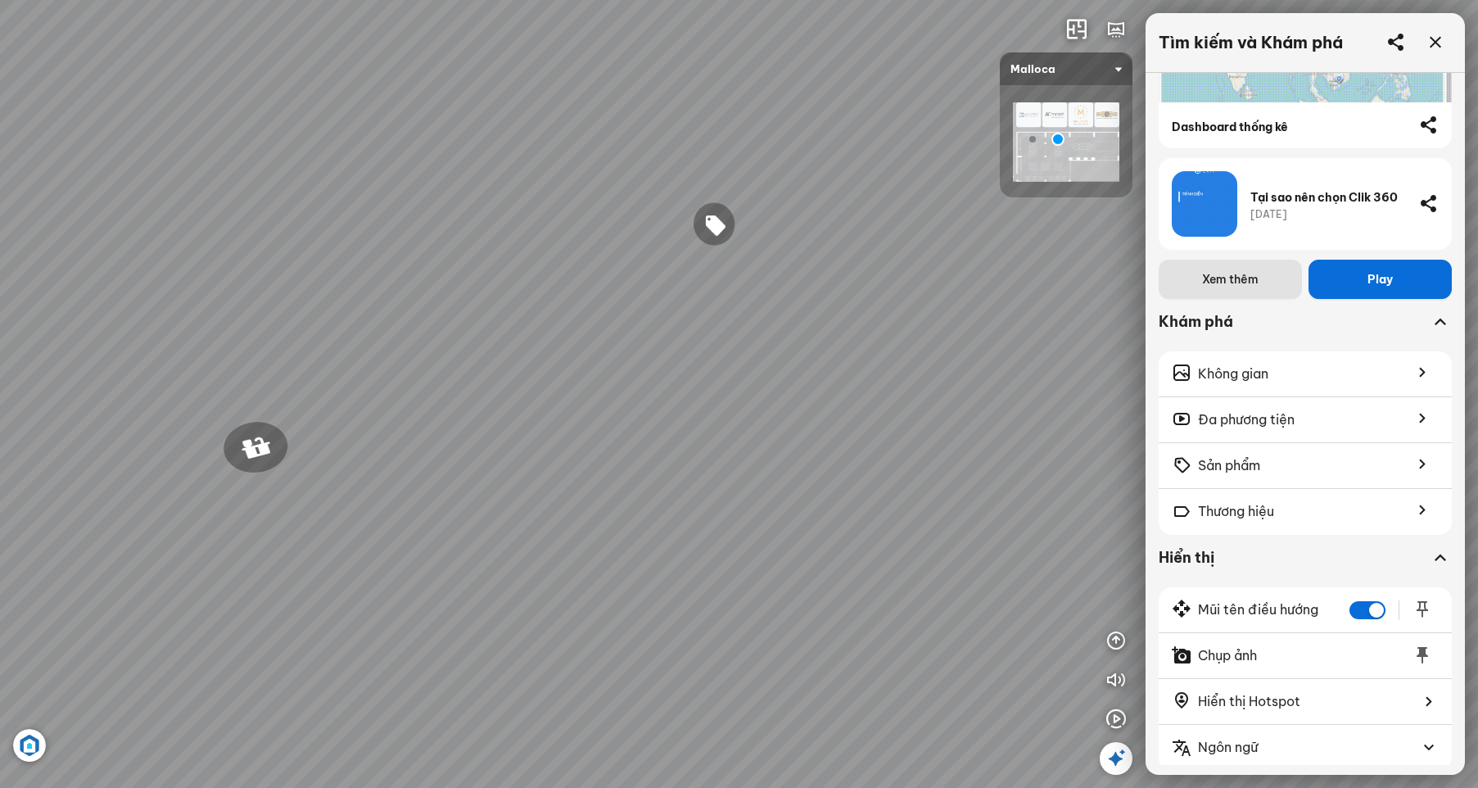
drag, startPoint x: 785, startPoint y: 509, endPoint x: 209, endPoint y: 478, distance: 576.7
click at [209, 478] on div "Đi tiếp AConcept Showroom Chậu rửa chén hai hộc bán thủ công Malloca MS 610T 9.…" at bounding box center [739, 394] width 1478 height 788
drag, startPoint x: 733, startPoint y: 454, endPoint x: 504, endPoint y: 505, distance: 234.9
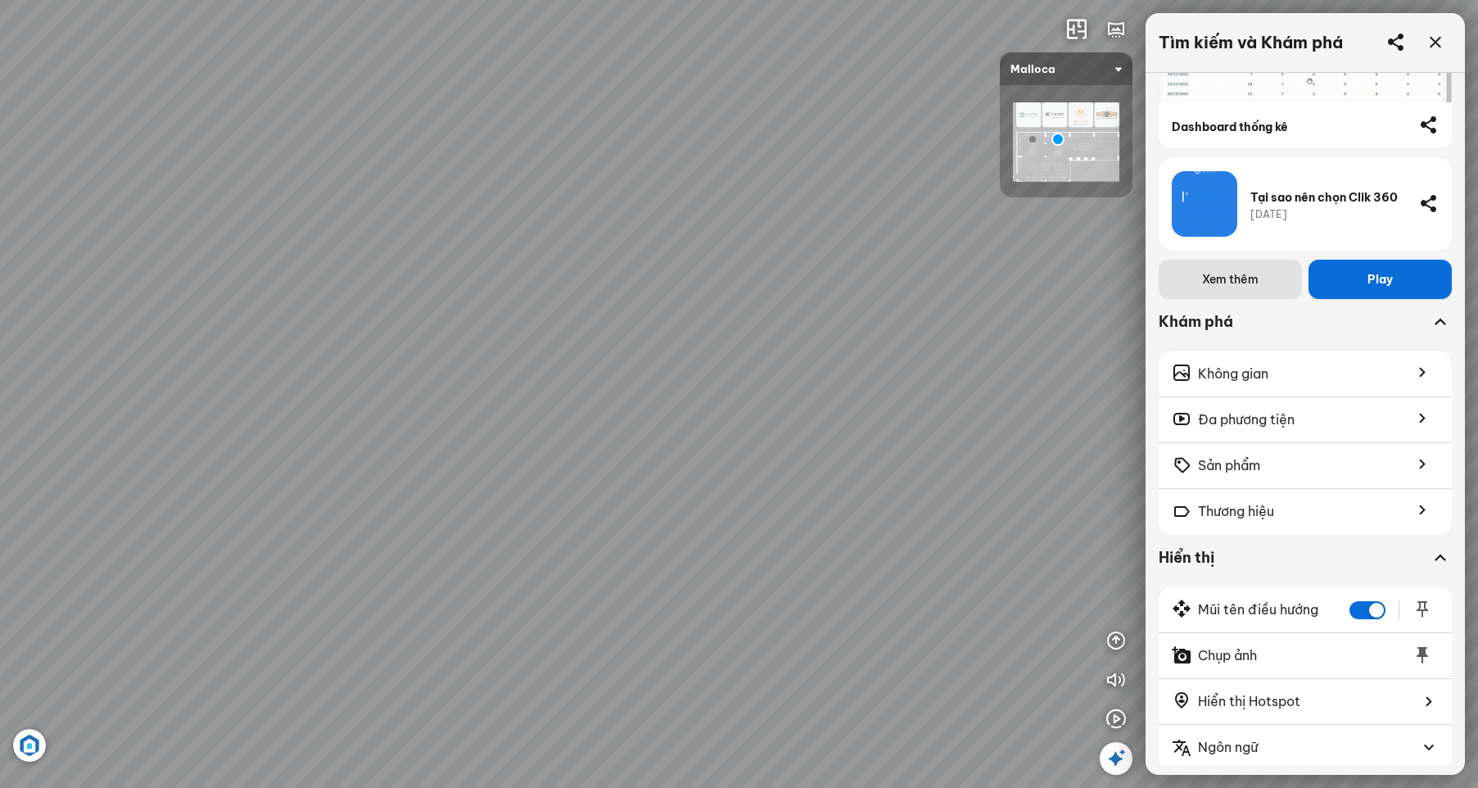
click at [504, 505] on div "Đi tiếp AConcept Showroom Chậu rửa chén hai hộc bán thủ công Malloca MS 610T 9.…" at bounding box center [739, 394] width 1478 height 788
drag, startPoint x: 801, startPoint y: 512, endPoint x: 758, endPoint y: 527, distance: 45.1
click at [758, 527] on div "Đi tiếp AConcept Showroom Chậu rửa chén hai hộc bán thủ công Malloca MS 610T 9.…" at bounding box center [739, 394] width 1478 height 788
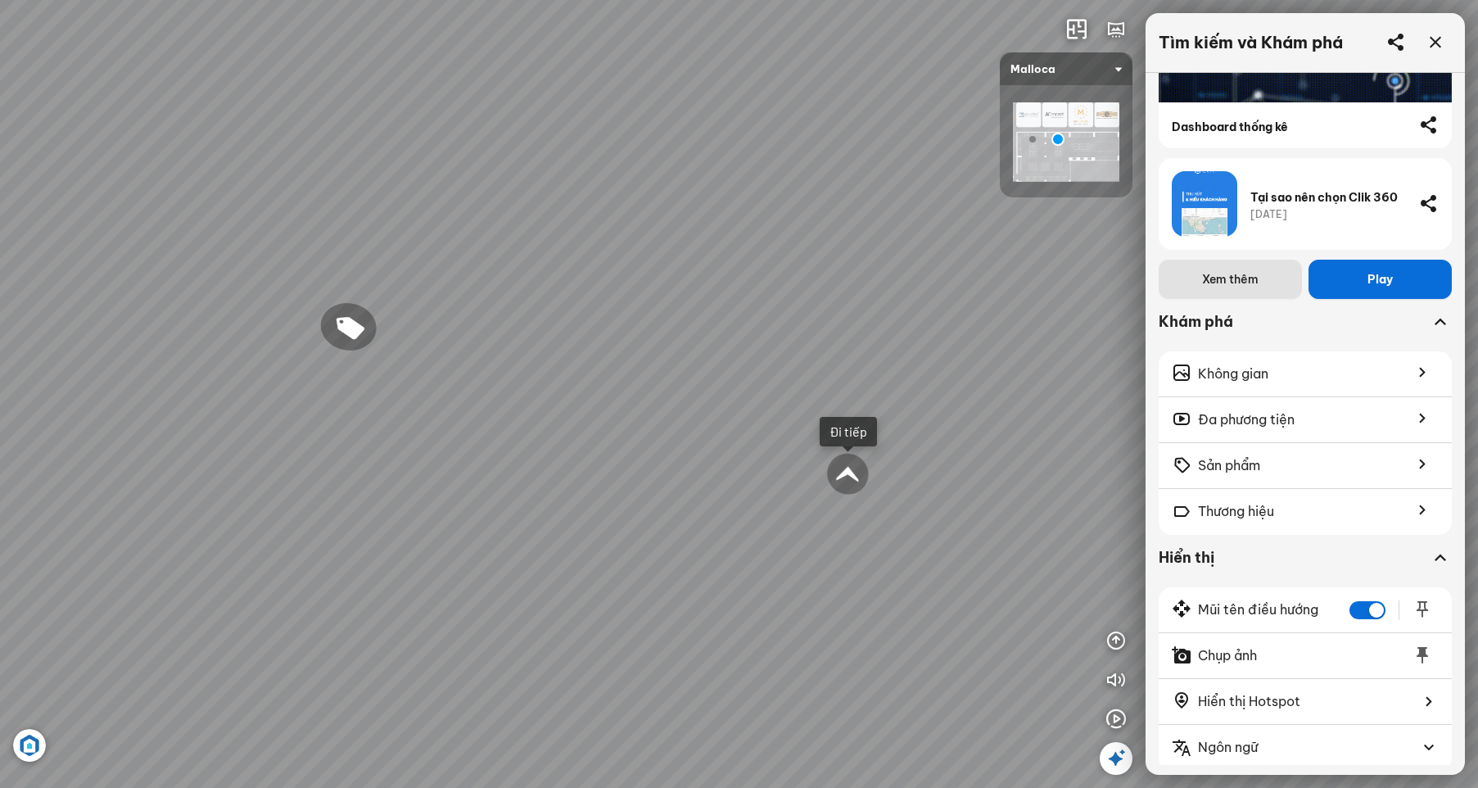
click at [849, 473] on div at bounding box center [848, 474] width 46 height 47
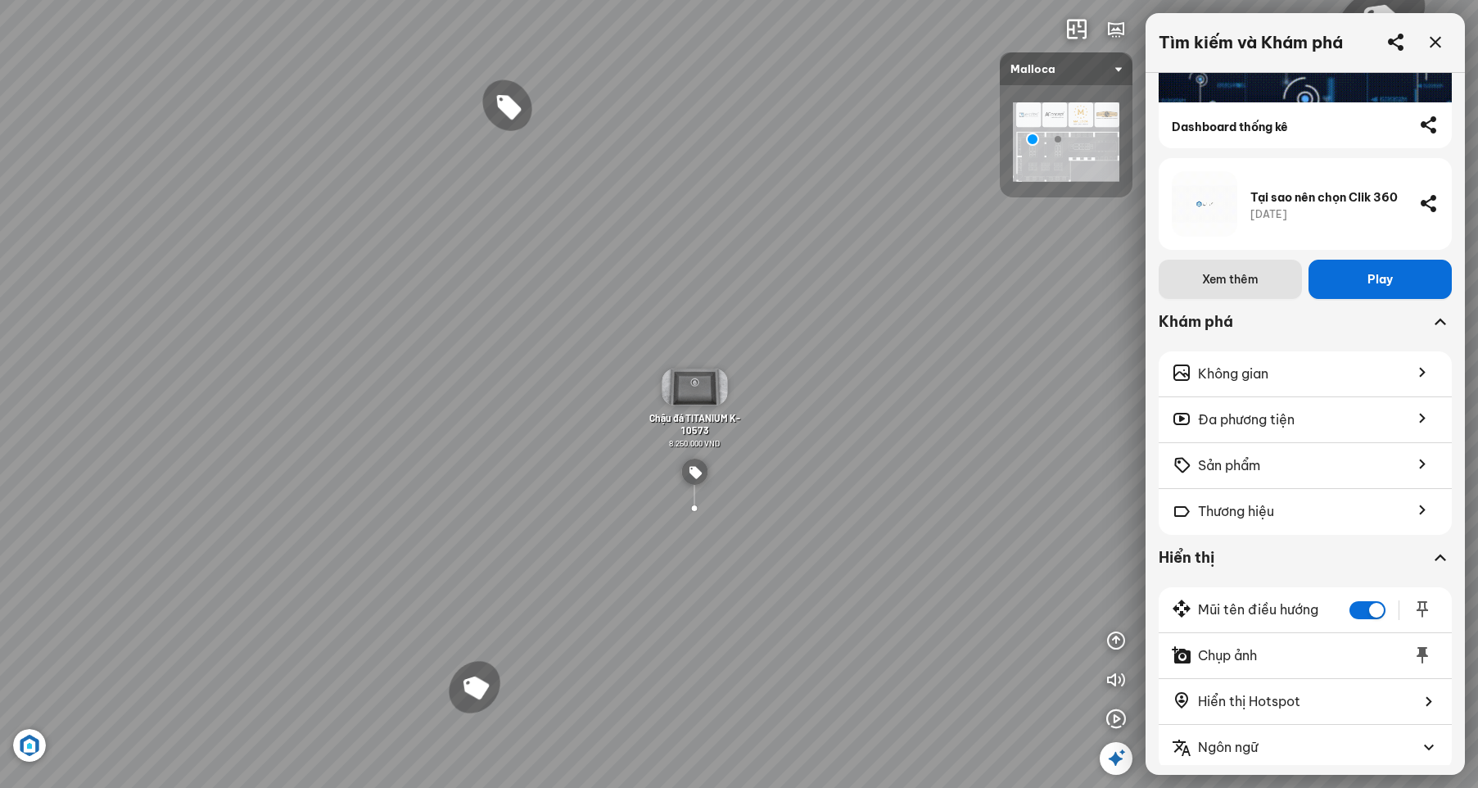
drag, startPoint x: 761, startPoint y: 554, endPoint x: 1055, endPoint y: 352, distance: 356.5
click at [1055, 352] on div "Chậu rửa chén MS 6075 6.710.000 VND Vòi chậu rửa chén MF-043 7.920.000 VND Vòi …" at bounding box center [739, 394] width 1478 height 788
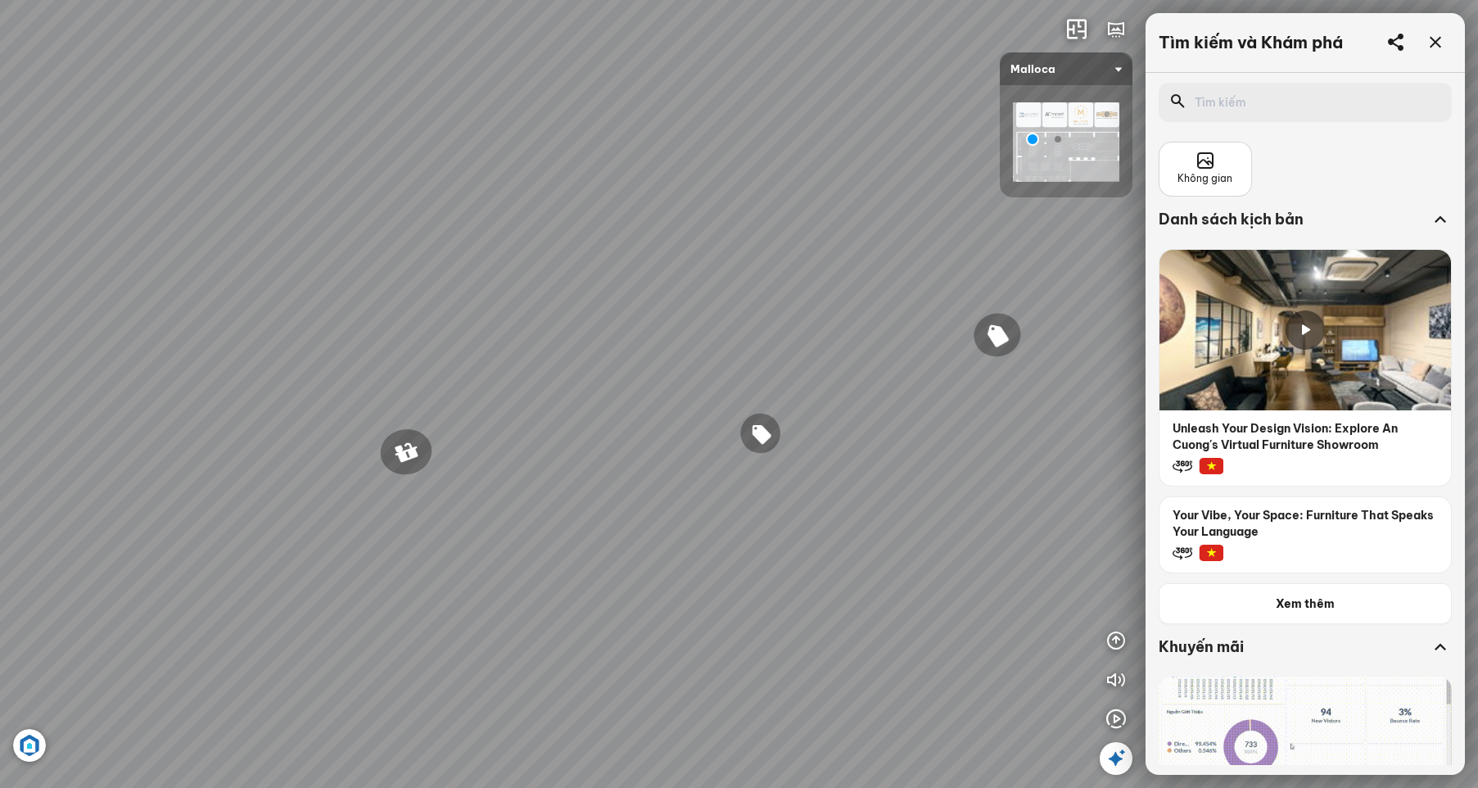
scroll to position [410, 0]
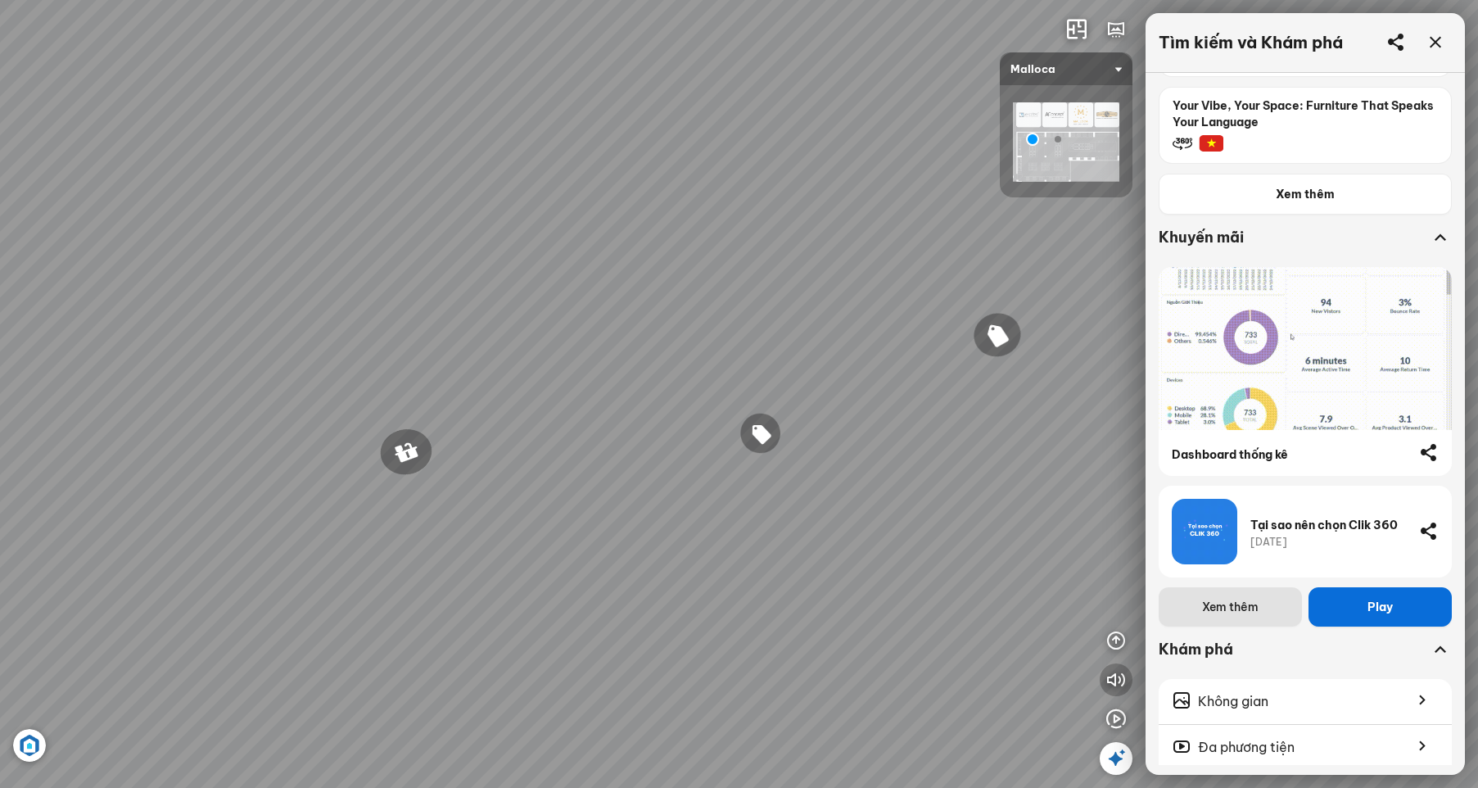
click at [1113, 677] on icon "button" at bounding box center [1117, 680] width 20 height 20
